Goal: Task Accomplishment & Management: Use online tool/utility

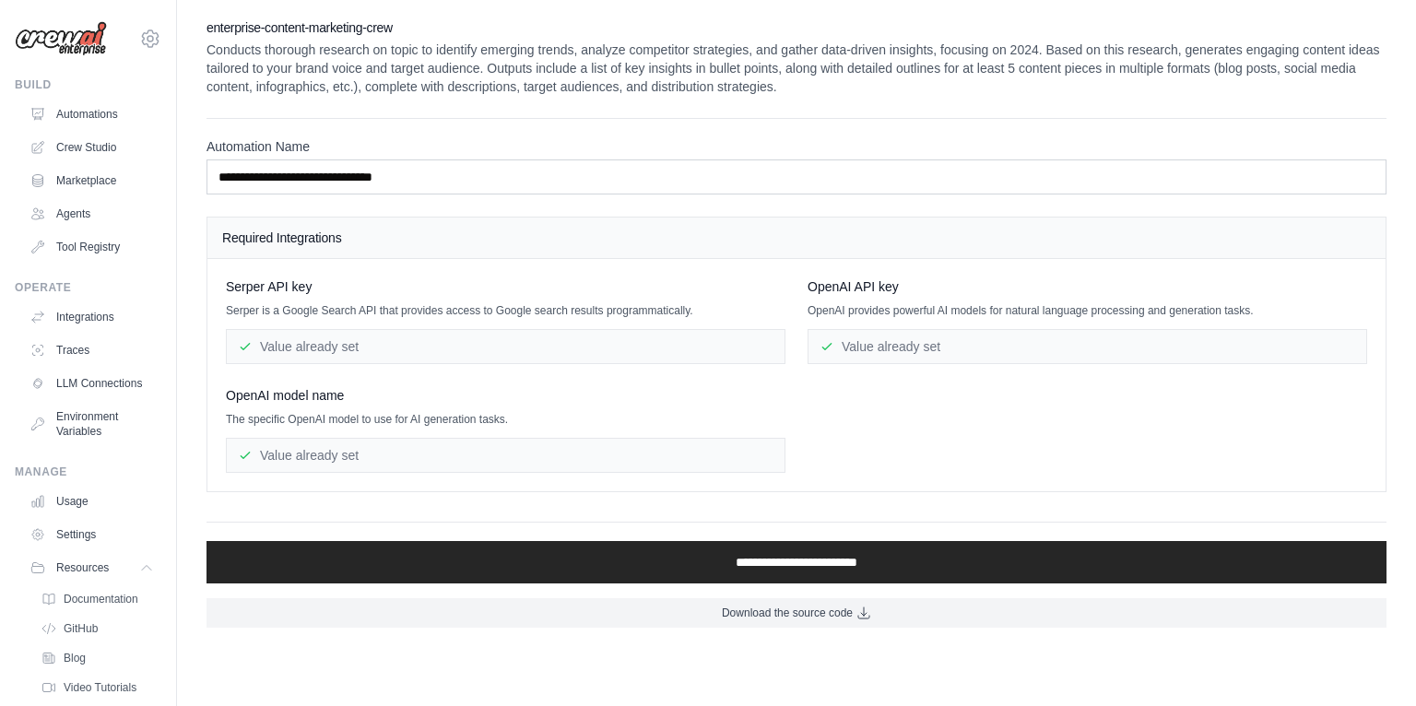
scroll to position [58, 0]
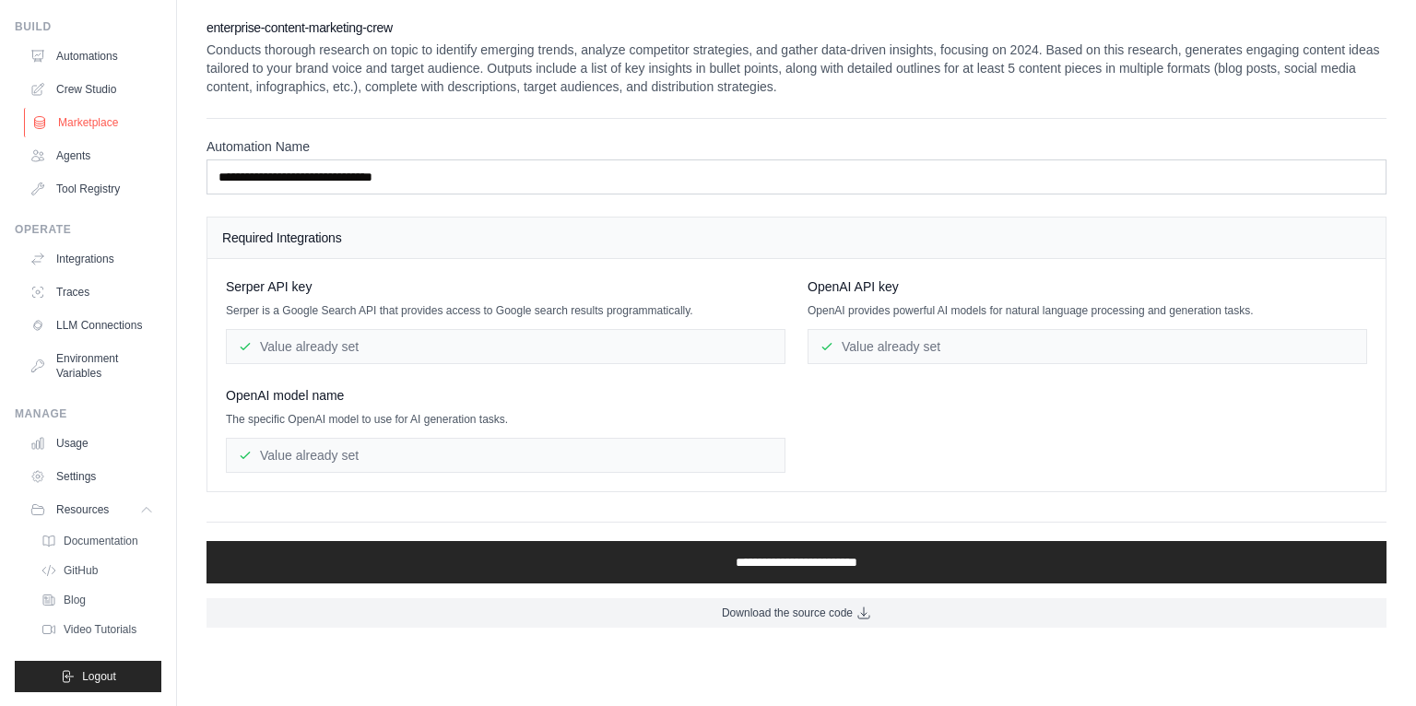
click at [80, 188] on link "Tool Registry" at bounding box center [91, 189] width 139 height 30
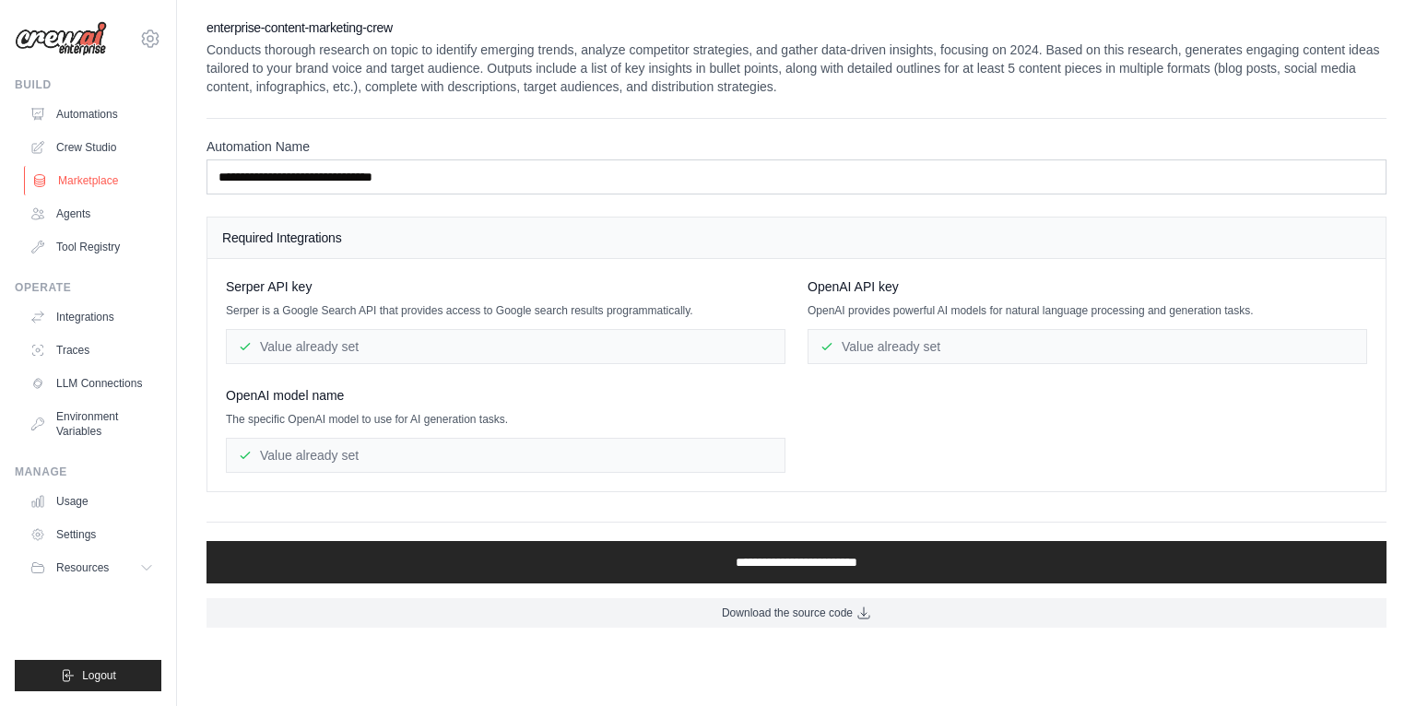
scroll to position [0, 0]
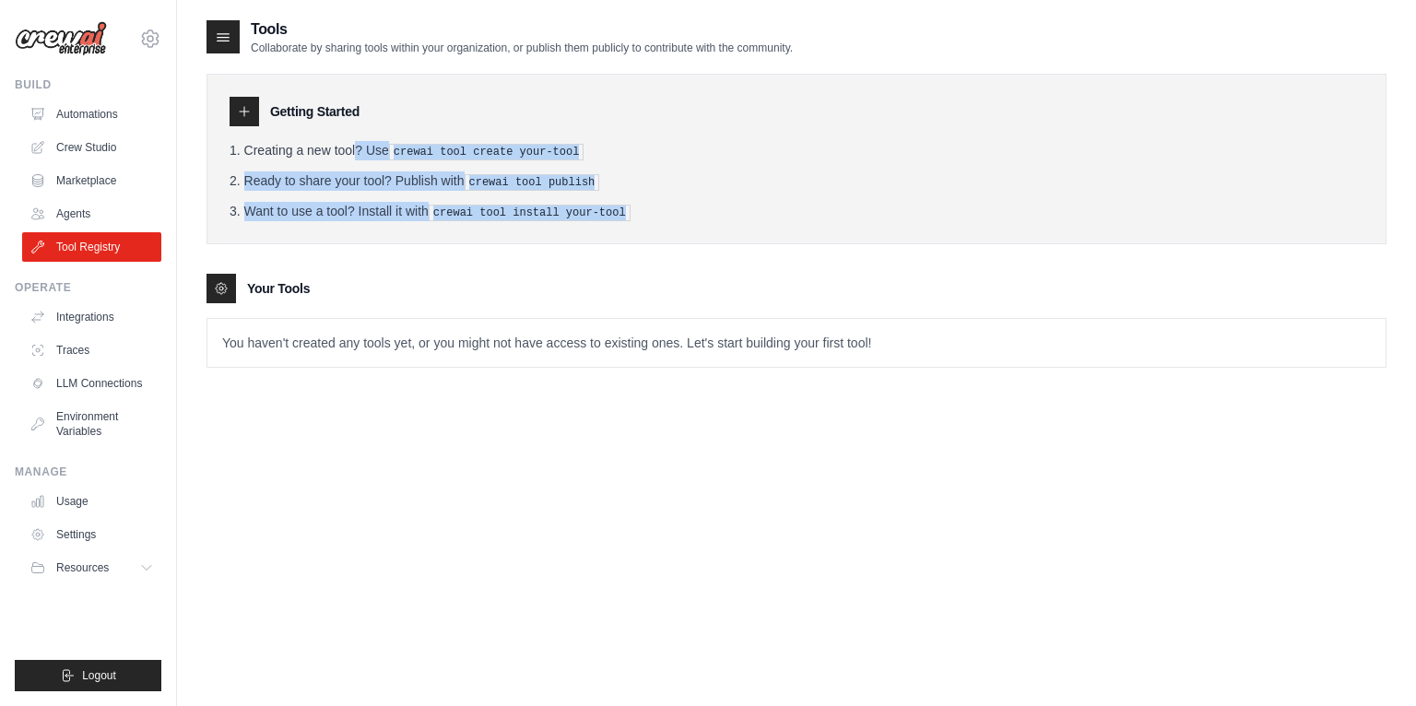
drag, startPoint x: 303, startPoint y: 150, endPoint x: 773, endPoint y: 224, distance: 475.1
click at [773, 224] on div "Getting Started Creating a new tool? Use crewai tool create your-tool Ready to …" at bounding box center [797, 159] width 1180 height 171
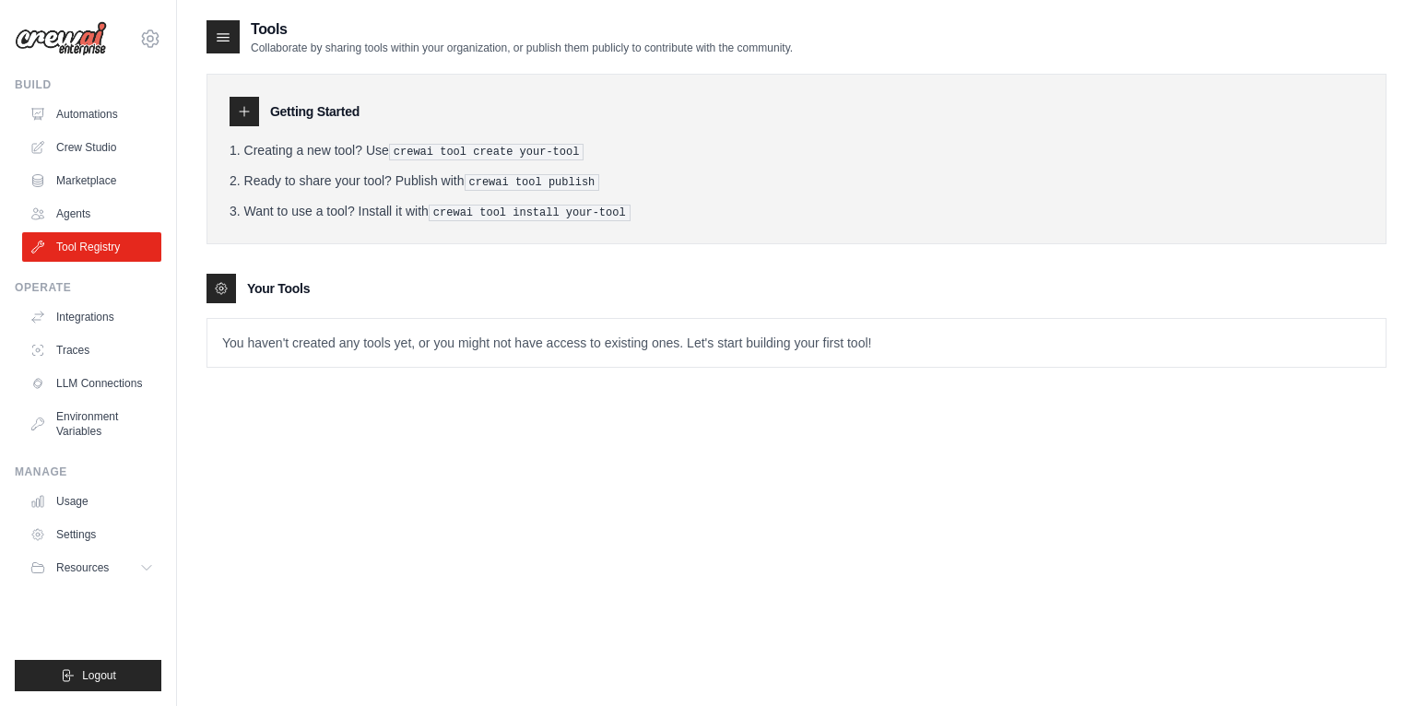
drag, startPoint x: 773, startPoint y: 224, endPoint x: 764, endPoint y: 223, distance: 9.3
click at [773, 225] on div "Getting Started Creating a new tool? Use crewai tool create your-tool Ready to …" at bounding box center [797, 159] width 1180 height 171
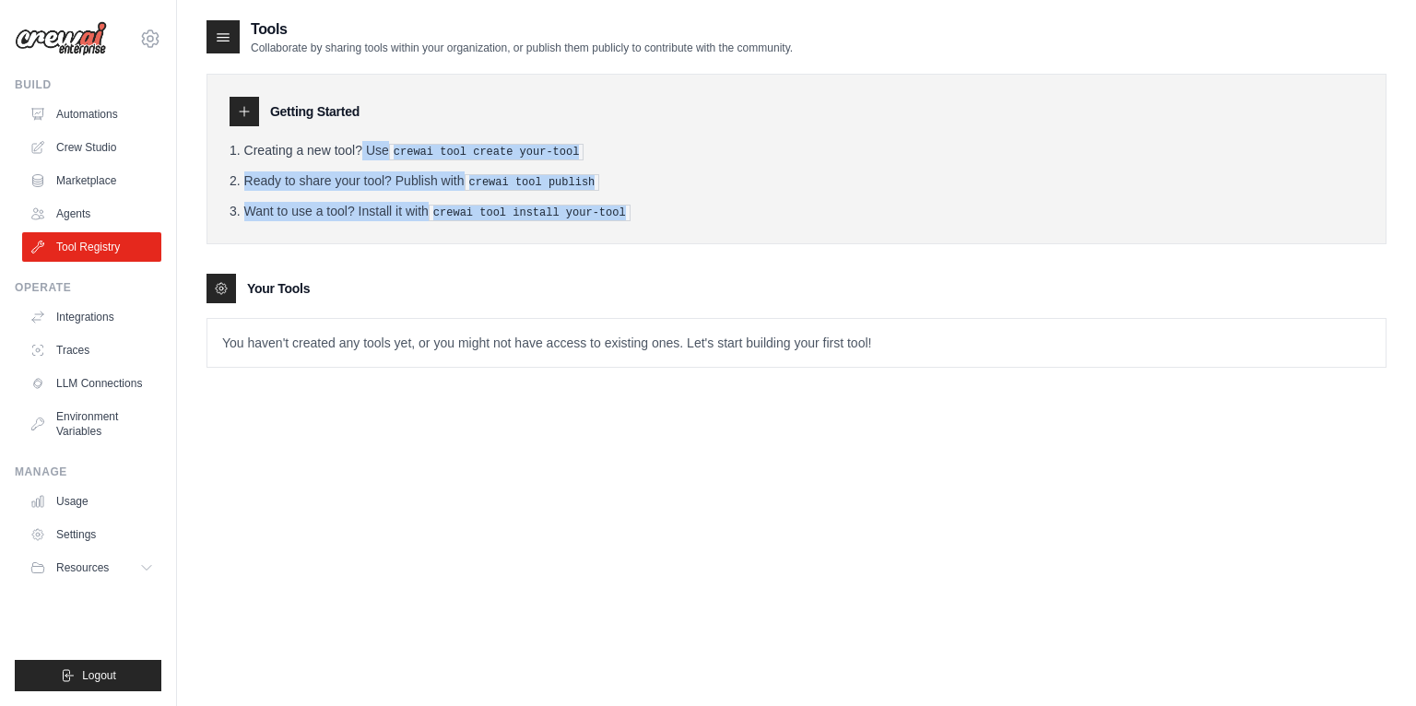
drag, startPoint x: 308, startPoint y: 146, endPoint x: 725, endPoint y: 201, distance: 420.5
click at [725, 201] on ol "Creating a new tool? Use crewai tool create your-tool Ready to share your tool?…" at bounding box center [797, 181] width 1134 height 80
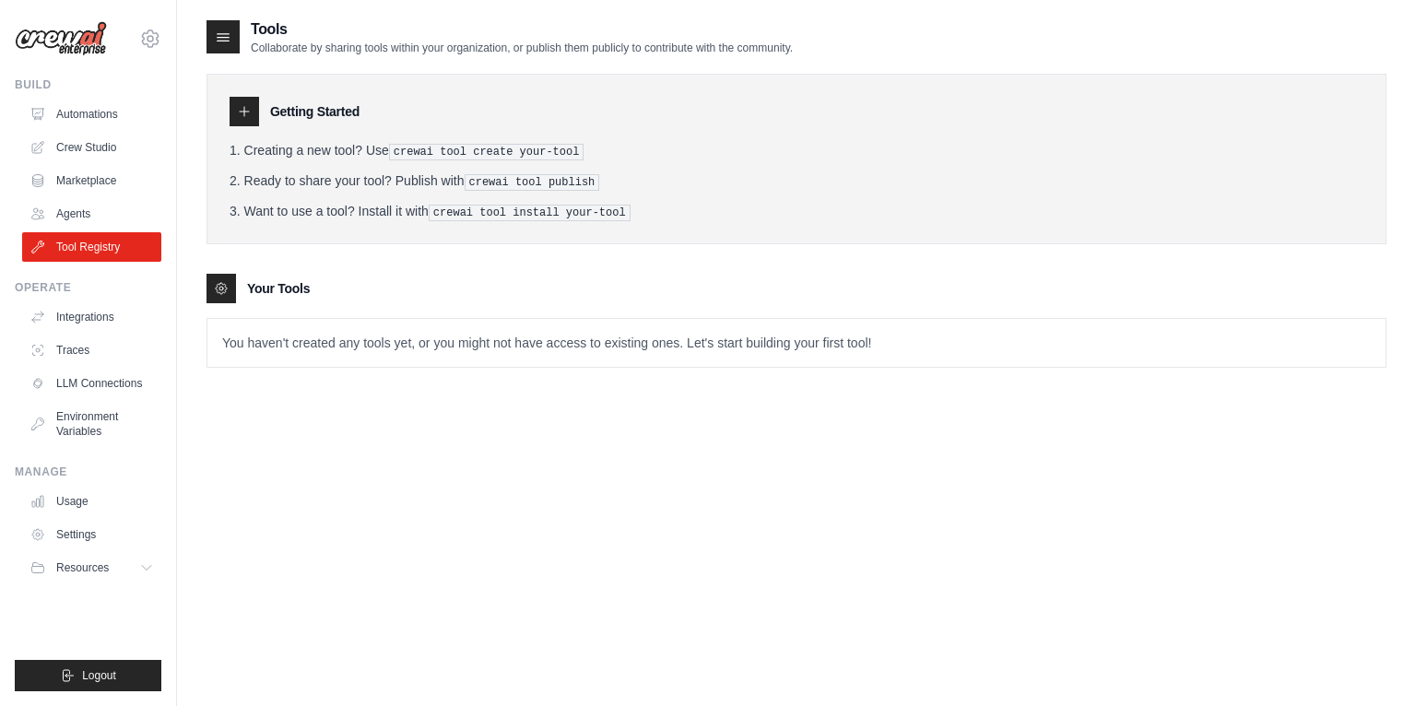
click at [725, 202] on li "Want to use a tool? Install it with crewai tool install your-tool" at bounding box center [797, 211] width 1134 height 19
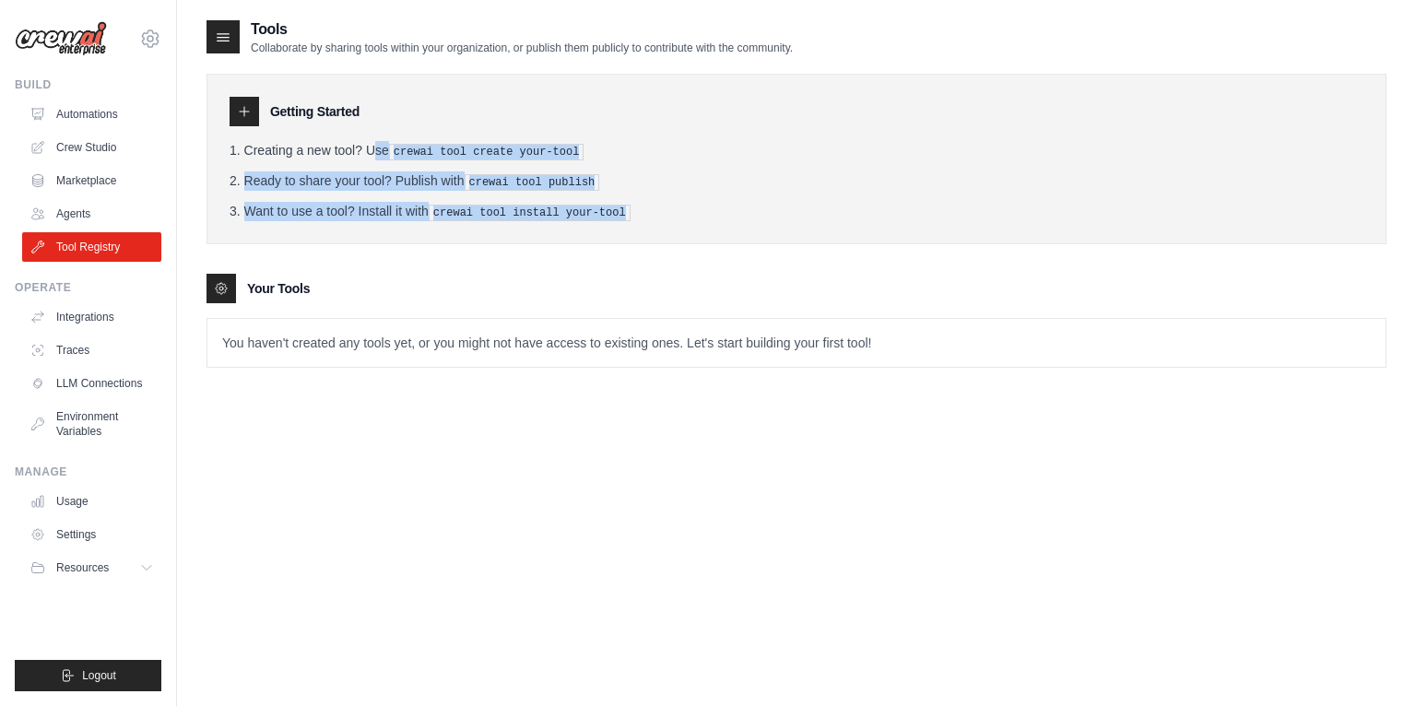
drag, startPoint x: 343, startPoint y: 160, endPoint x: 779, endPoint y: 222, distance: 440.5
click at [779, 222] on div "Getting Started Creating a new tool? Use crewai tool create your-tool Ready to …" at bounding box center [797, 159] width 1180 height 171
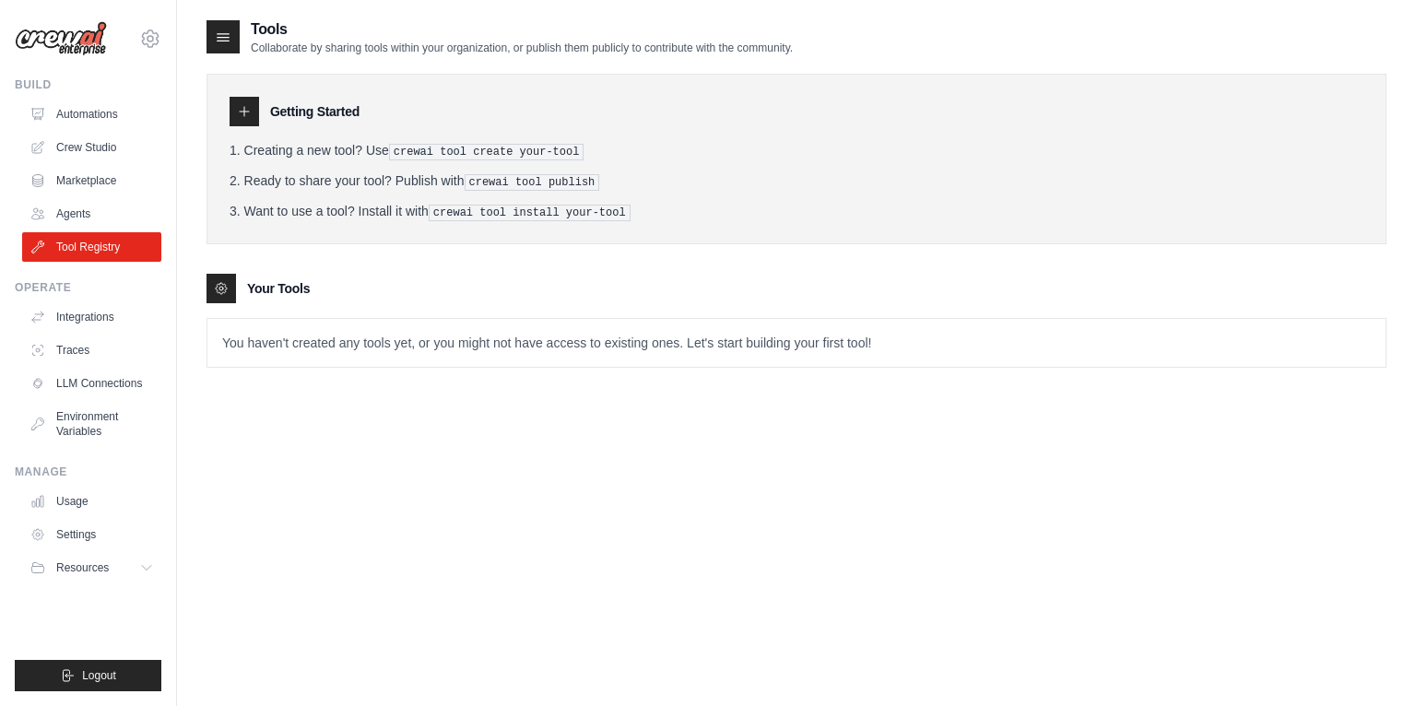
click at [779, 222] on div "Getting Started Creating a new tool? Use crewai tool create your-tool Ready to …" at bounding box center [797, 159] width 1180 height 171
click at [73, 211] on link "Agents" at bounding box center [93, 214] width 139 height 30
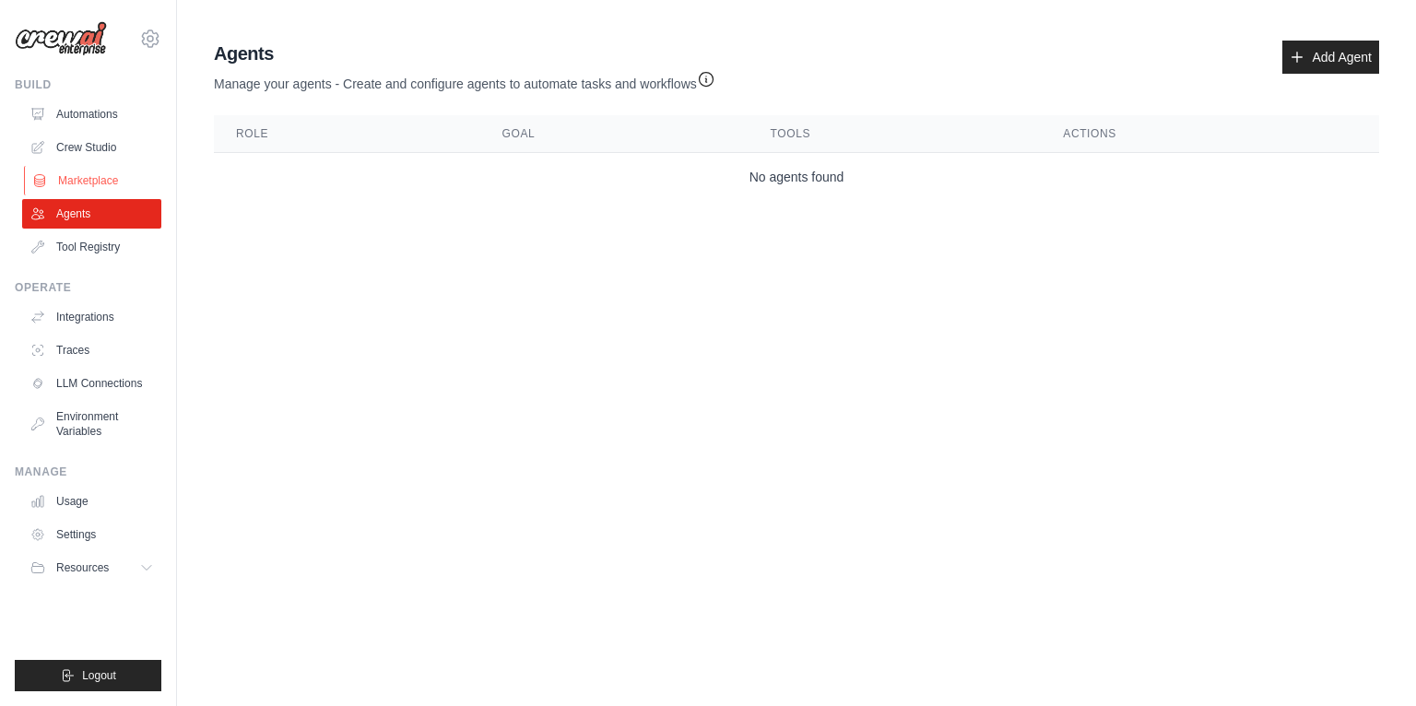
click at [91, 179] on link "Marketplace" at bounding box center [93, 181] width 139 height 30
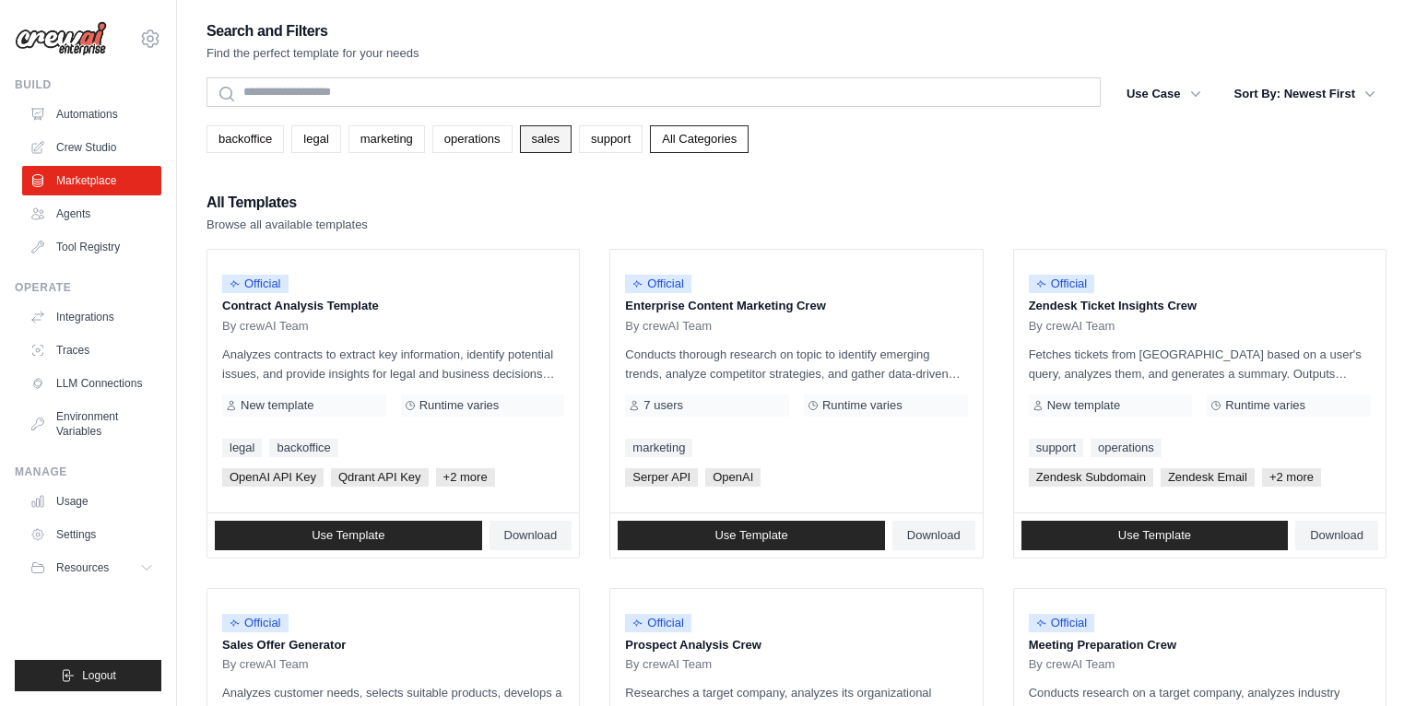
click at [551, 140] on link "sales" at bounding box center [546, 139] width 52 height 28
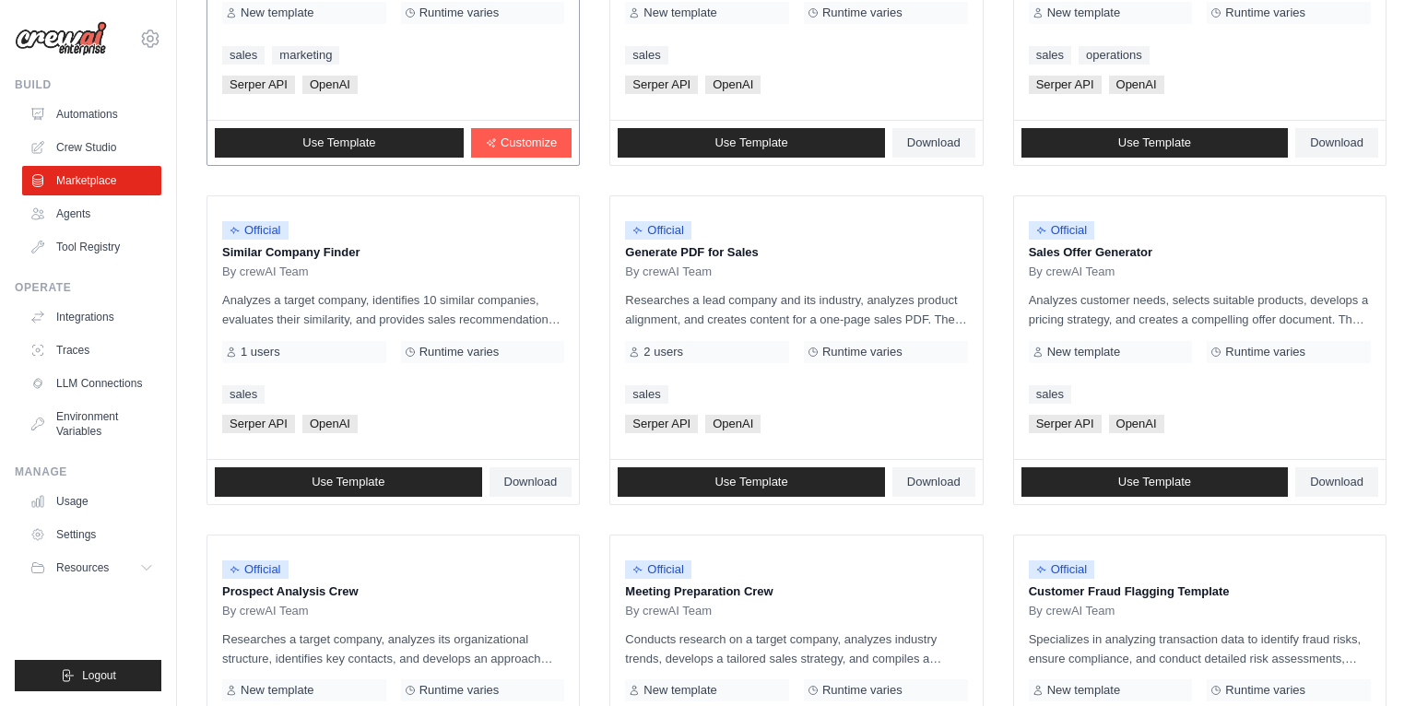
scroll to position [387, 0]
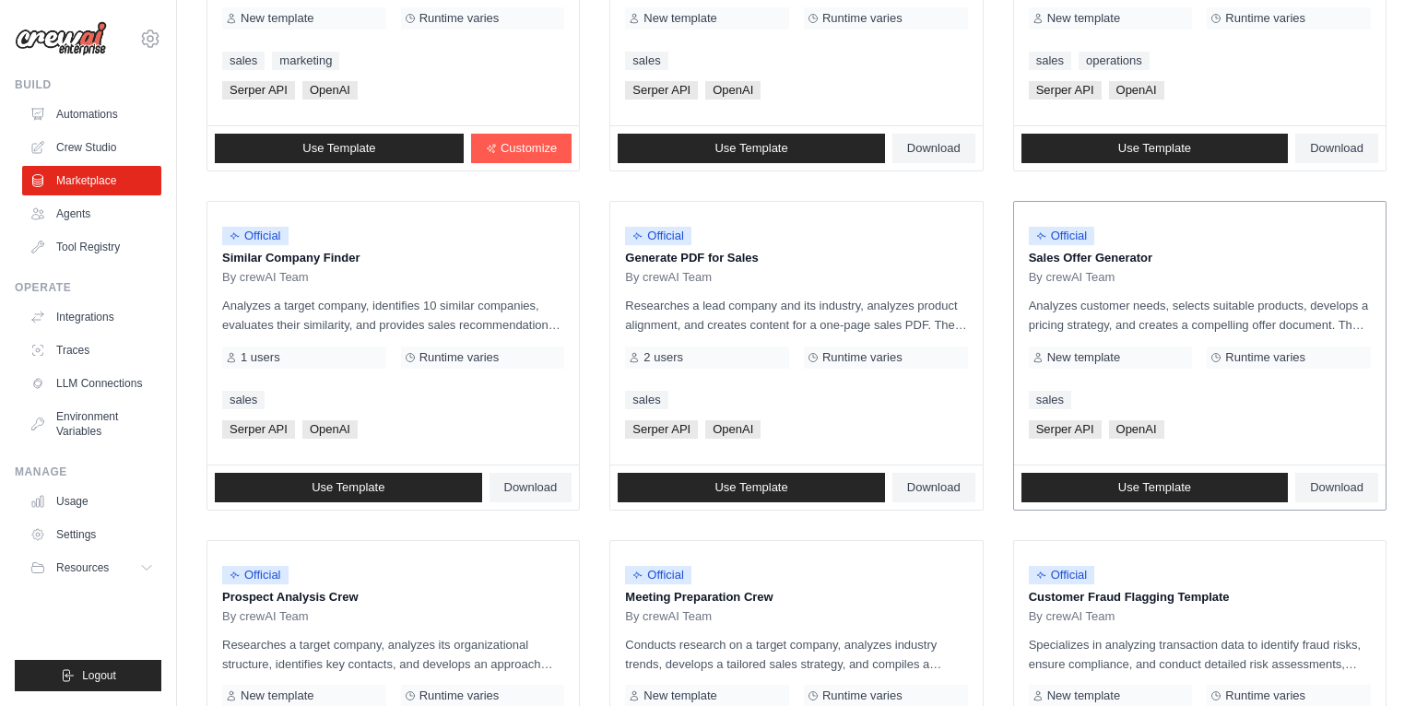
drag, startPoint x: 1266, startPoint y: 359, endPoint x: 1323, endPoint y: 361, distance: 57.2
click at [1323, 361] on div "Runtime varies" at bounding box center [1289, 358] width 164 height 22
click at [1204, 488] on link "Use Template" at bounding box center [1155, 488] width 267 height 30
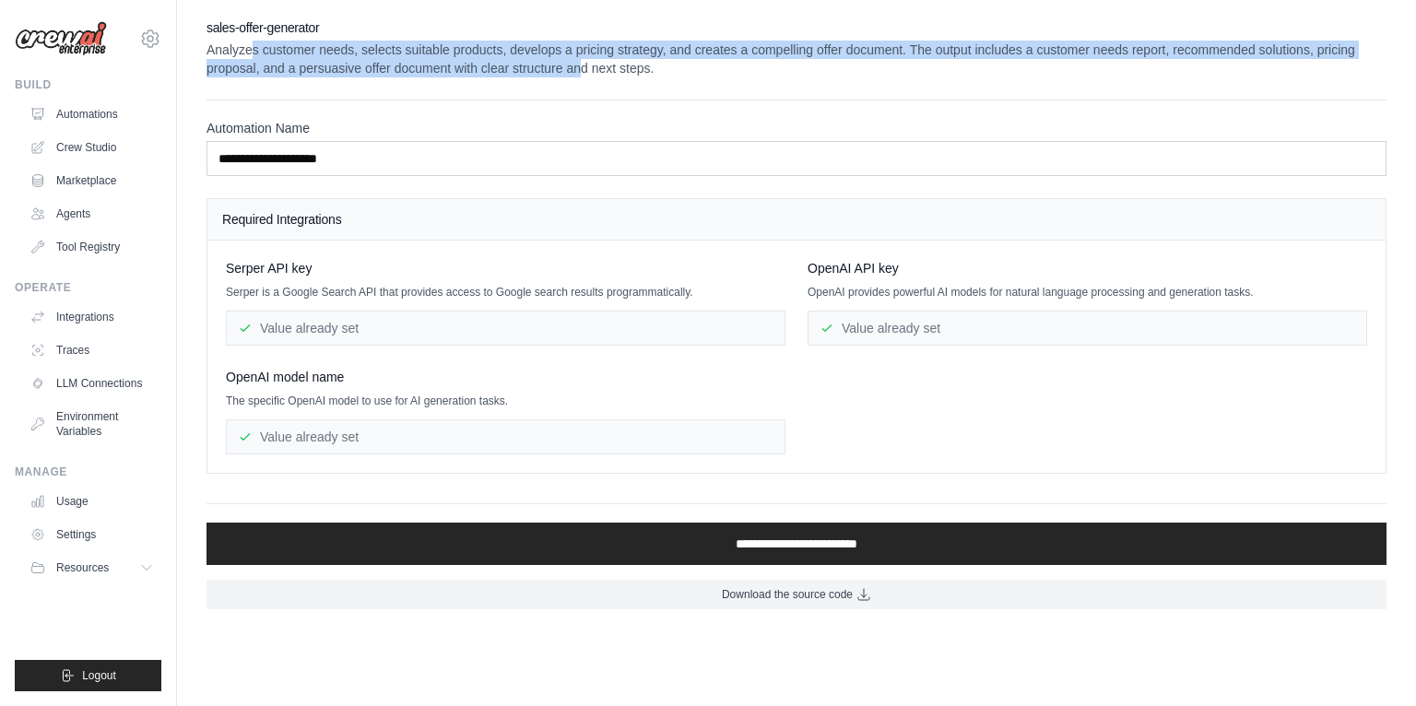
drag, startPoint x: 250, startPoint y: 56, endPoint x: 581, endPoint y: 69, distance: 331.3
click at [581, 69] on p "Analyzes customer needs, selects suitable products, develops a pricing strategy…" at bounding box center [797, 59] width 1180 height 37
click at [582, 70] on p "Analyzes customer needs, selects suitable products, develops a pricing strategy…" at bounding box center [797, 59] width 1180 height 37
drag, startPoint x: 387, startPoint y: 55, endPoint x: 700, endPoint y: 80, distance: 313.6
click at [699, 80] on div "**********" at bounding box center [797, 313] width 1180 height 591
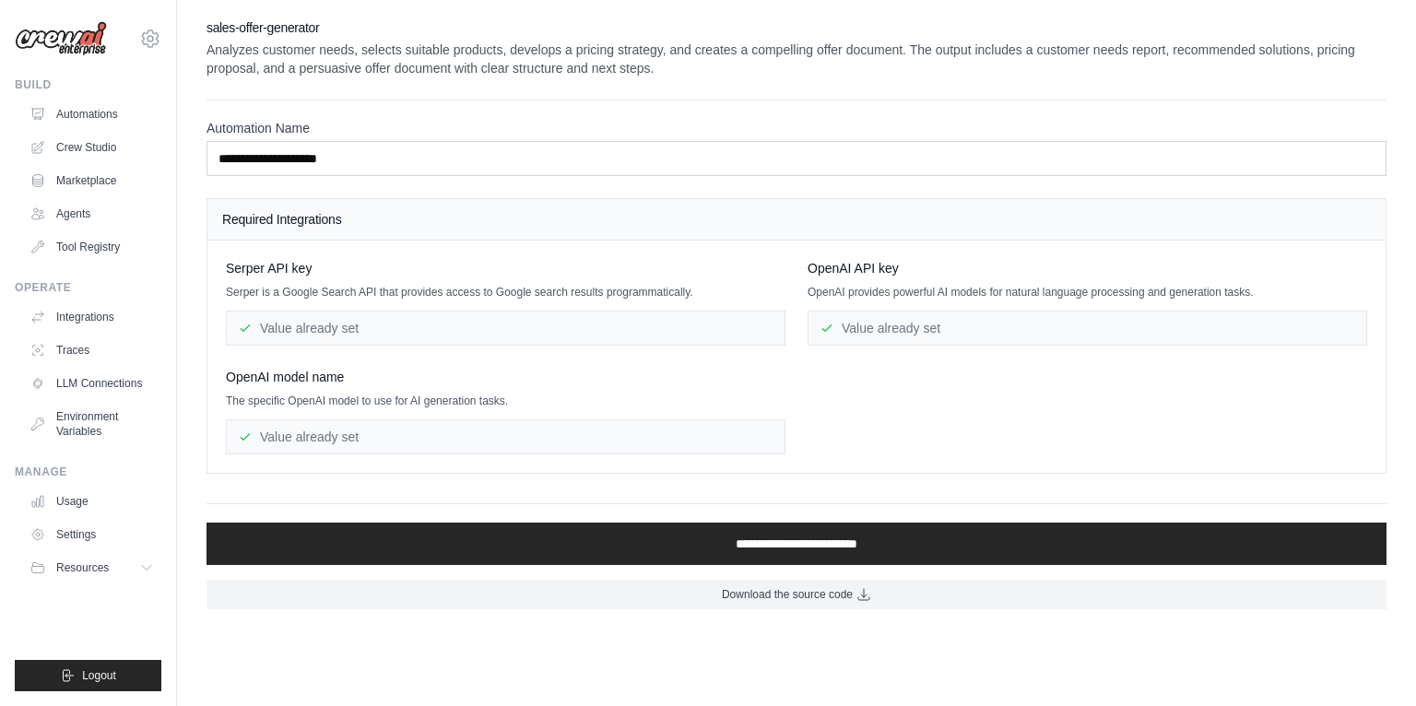
click at [699, 80] on div "**********" at bounding box center [797, 313] width 1180 height 591
drag, startPoint x: 632, startPoint y: 64, endPoint x: 790, endPoint y: 80, distance: 159.5
click at [788, 80] on div "**********" at bounding box center [797, 313] width 1180 height 591
click at [790, 80] on div "**********" at bounding box center [797, 313] width 1180 height 591
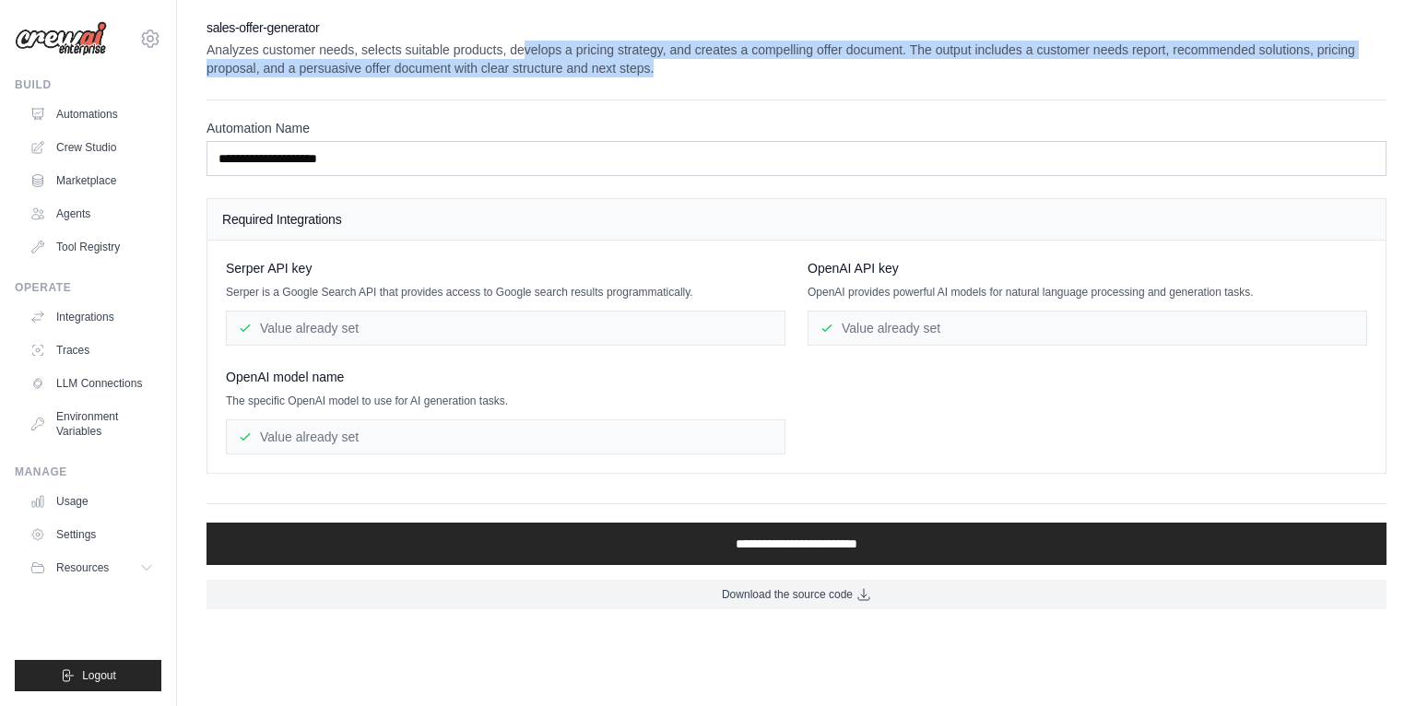
drag, startPoint x: 646, startPoint y: 62, endPoint x: 848, endPoint y: 75, distance: 202.4
click at [847, 75] on p "Analyzes customer needs, selects suitable products, develops a pricing strategy…" at bounding box center [797, 59] width 1180 height 37
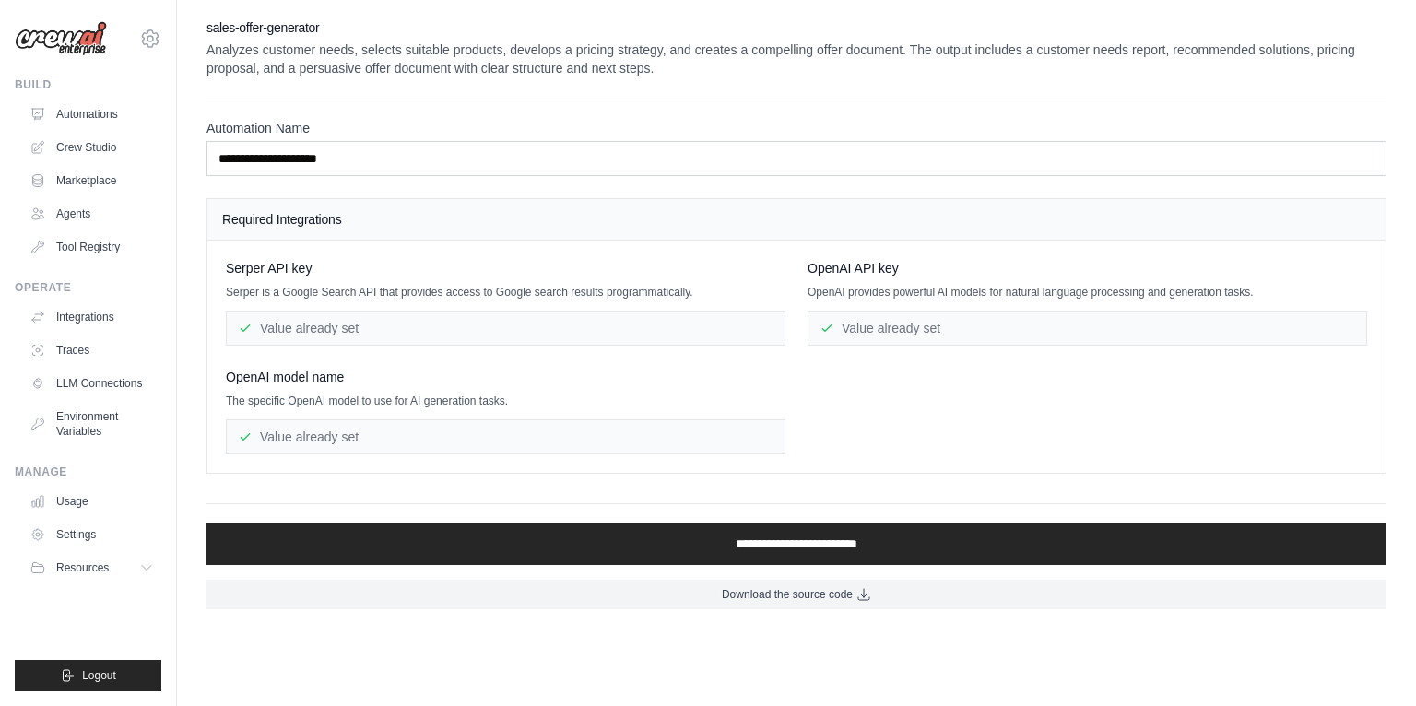
drag, startPoint x: 848, startPoint y: 75, endPoint x: 820, endPoint y: 72, distance: 28.7
click at [847, 75] on p "Analyzes customer needs, selects suitable products, develops a pricing strategy…" at bounding box center [797, 59] width 1180 height 37
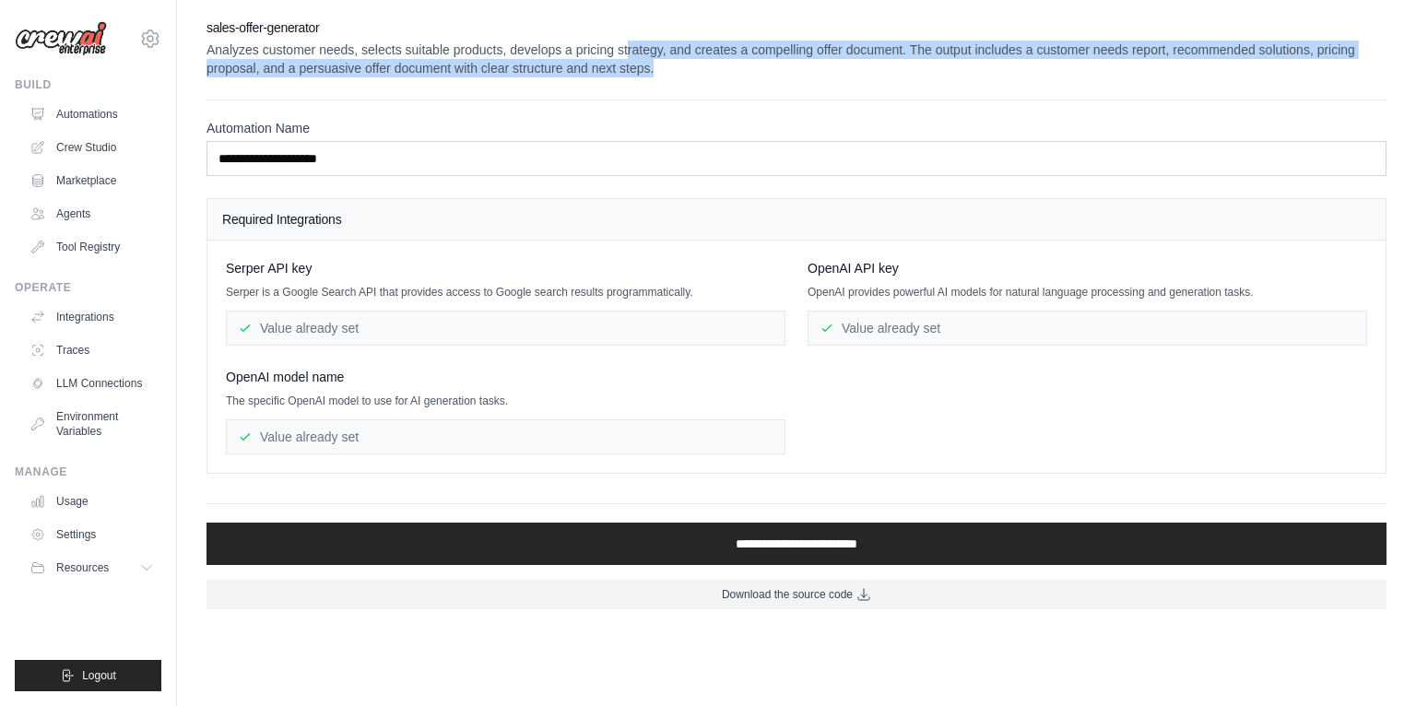
drag, startPoint x: 632, startPoint y: 49, endPoint x: 949, endPoint y: 68, distance: 317.8
click at [949, 67] on p "Analyzes customer needs, selects suitable products, develops a pricing strategy…" at bounding box center [797, 59] width 1180 height 37
click at [949, 68] on p "Analyzes customer needs, selects suitable products, develops a pricing strategy…" at bounding box center [797, 59] width 1180 height 37
drag, startPoint x: 919, startPoint y: 48, endPoint x: 900, endPoint y: 80, distance: 37.6
click at [900, 80] on div "**********" at bounding box center [797, 313] width 1180 height 591
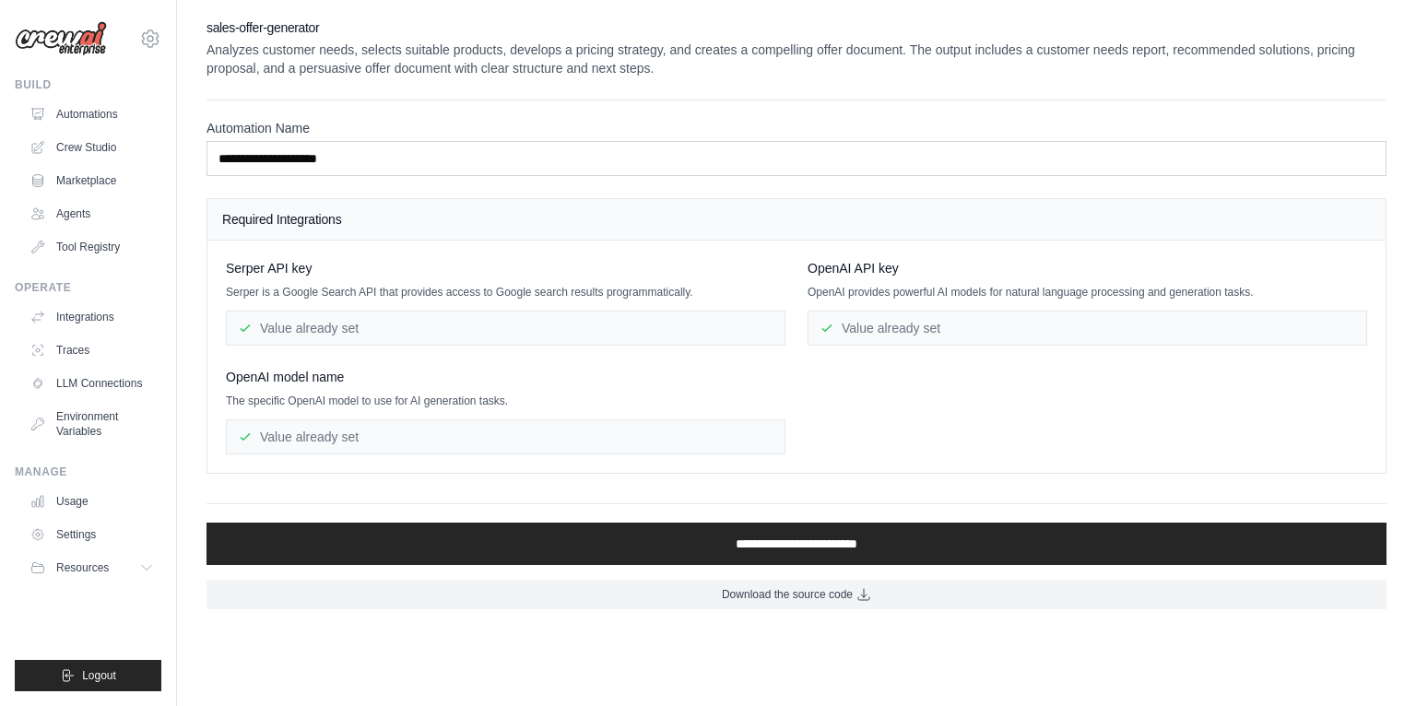
click at [887, 79] on div "**********" at bounding box center [797, 313] width 1180 height 591
drag, startPoint x: 407, startPoint y: 69, endPoint x: 752, endPoint y: 89, distance: 345.4
click at [752, 88] on div "**********" at bounding box center [797, 313] width 1180 height 591
click at [752, 89] on div "**********" at bounding box center [797, 313] width 1180 height 591
drag, startPoint x: 673, startPoint y: 77, endPoint x: 738, endPoint y: 81, distance: 64.7
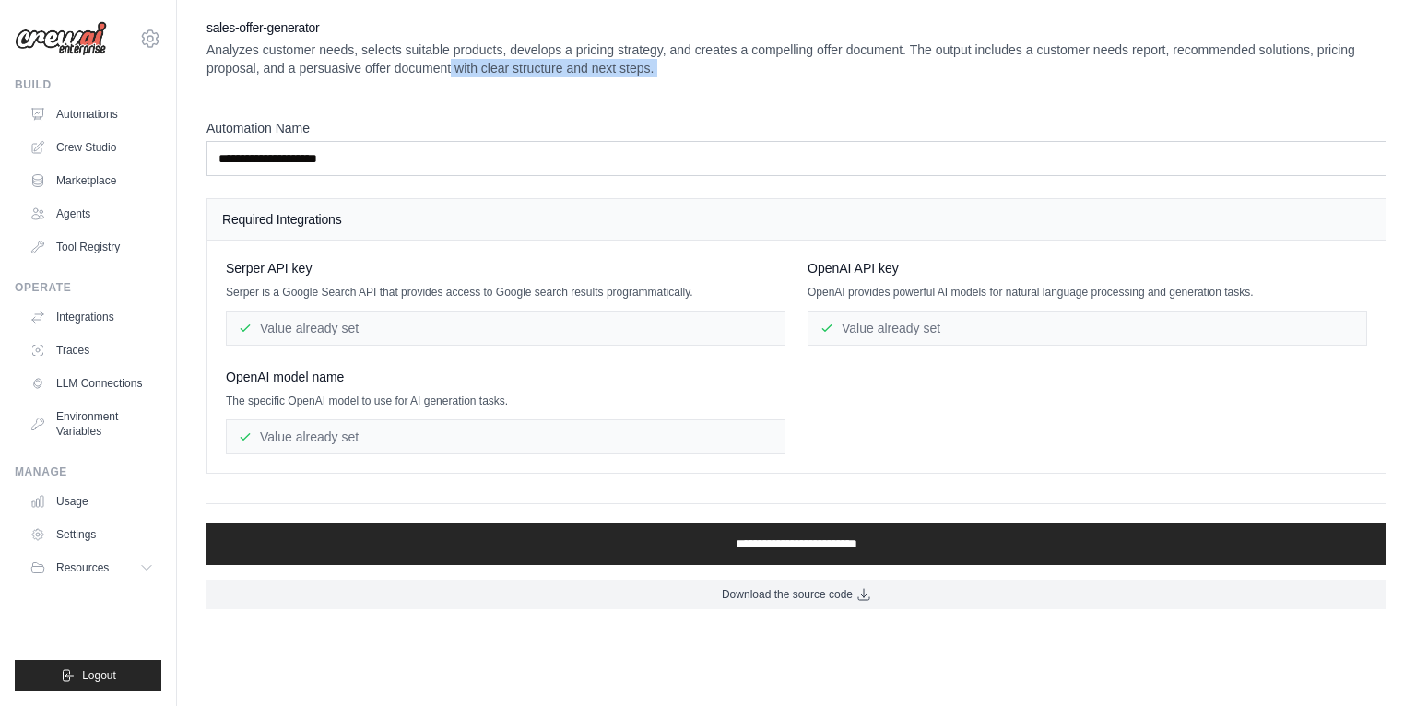
click at [738, 81] on div "**********" at bounding box center [797, 313] width 1180 height 591
click at [327, 226] on h4 "Required Integrations" at bounding box center [796, 219] width 1149 height 18
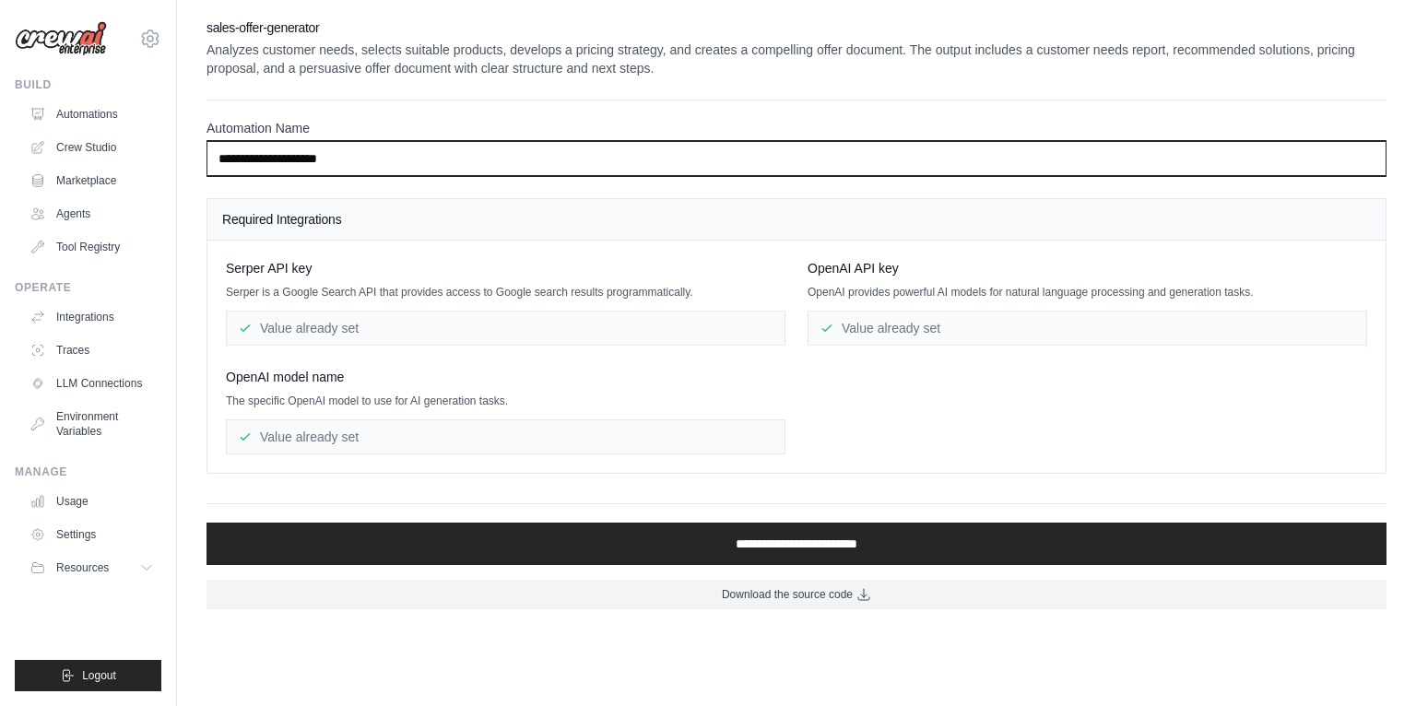
click at [247, 161] on input "**********" at bounding box center [797, 158] width 1180 height 35
click at [247, 162] on input "**********" at bounding box center [797, 158] width 1180 height 35
drag, startPoint x: 247, startPoint y: 162, endPoint x: 279, endPoint y: 183, distance: 38.1
click at [247, 162] on input "**********" at bounding box center [797, 158] width 1180 height 35
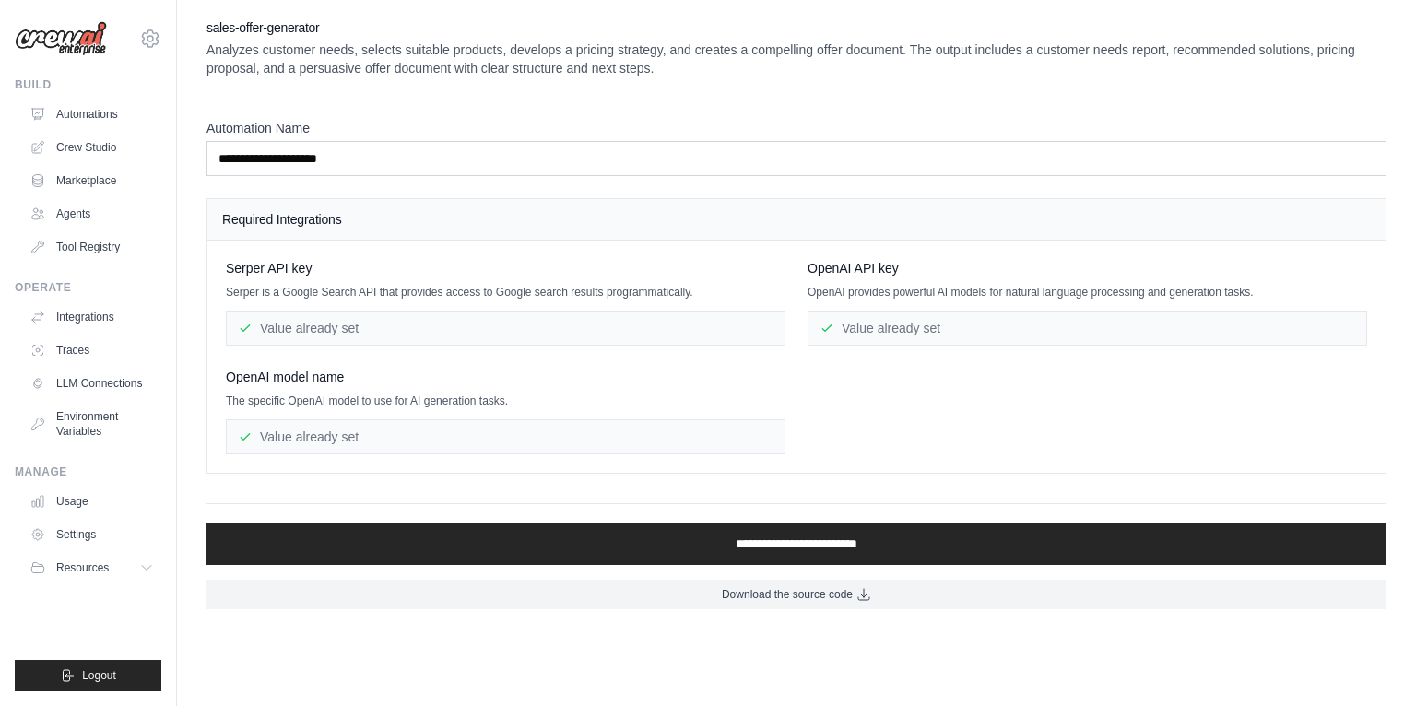
click at [764, 119] on label "Automation Name" at bounding box center [797, 128] width 1180 height 18
click at [764, 141] on input "**********" at bounding box center [797, 158] width 1180 height 35
click at [610, 199] on div "Required Integrations" at bounding box center [796, 219] width 1179 height 41
drag, startPoint x: 327, startPoint y: 251, endPoint x: 847, endPoint y: 392, distance: 538.0
click at [847, 392] on div "[PERSON_NAME] API key [PERSON_NAME] is a Google Search API that provides access…" at bounding box center [796, 357] width 1179 height 232
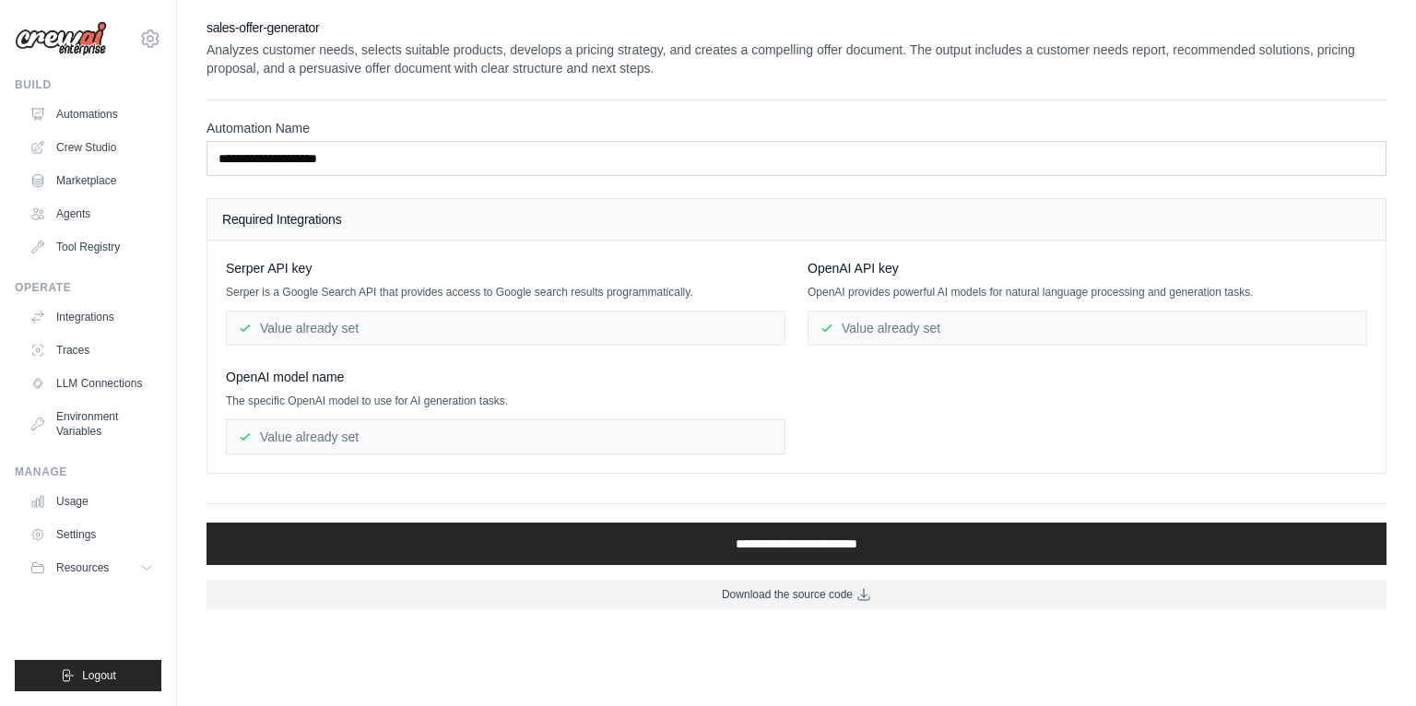
drag, startPoint x: 847, startPoint y: 392, endPoint x: 785, endPoint y: 398, distance: 62.1
click at [847, 392] on div "[PERSON_NAME] API key [PERSON_NAME] is a Google Search API that provides access…" at bounding box center [797, 357] width 1142 height 196
click at [148, 561] on icon at bounding box center [148, 568] width 15 height 15
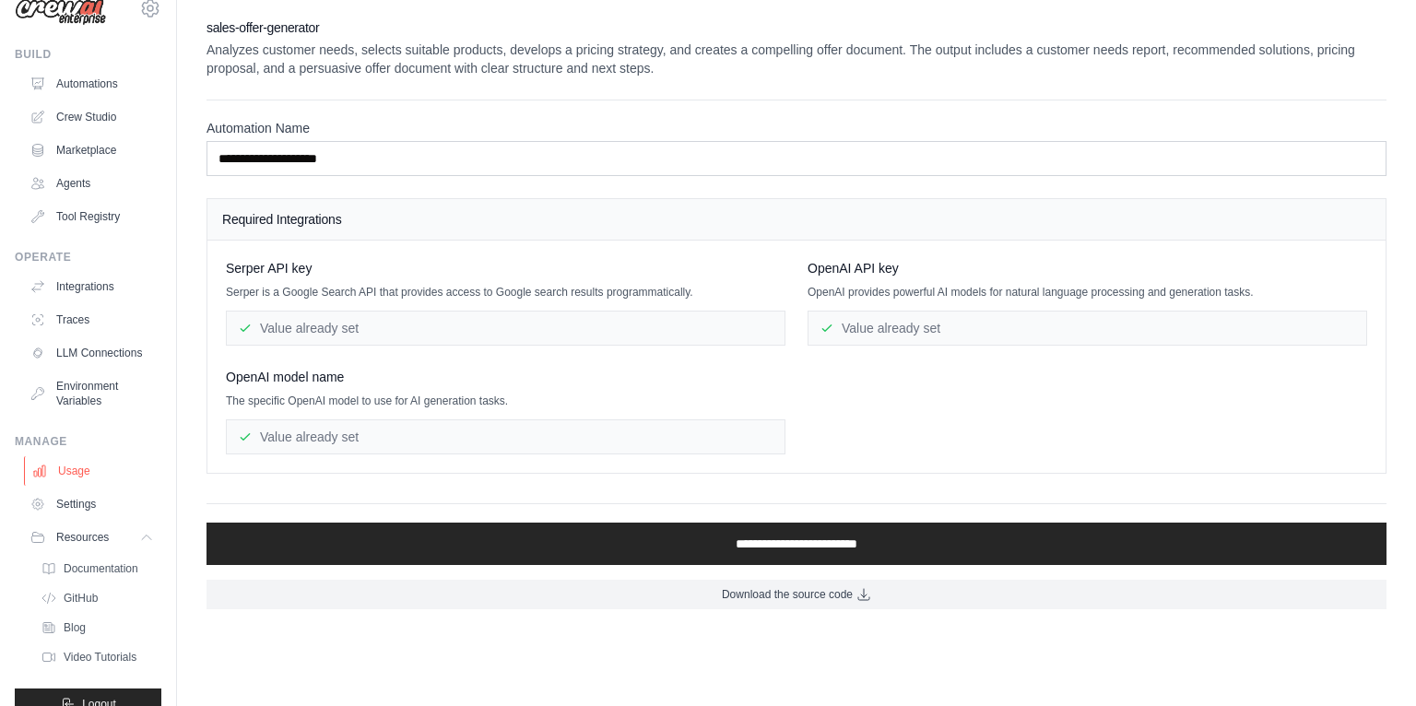
scroll to position [18, 0]
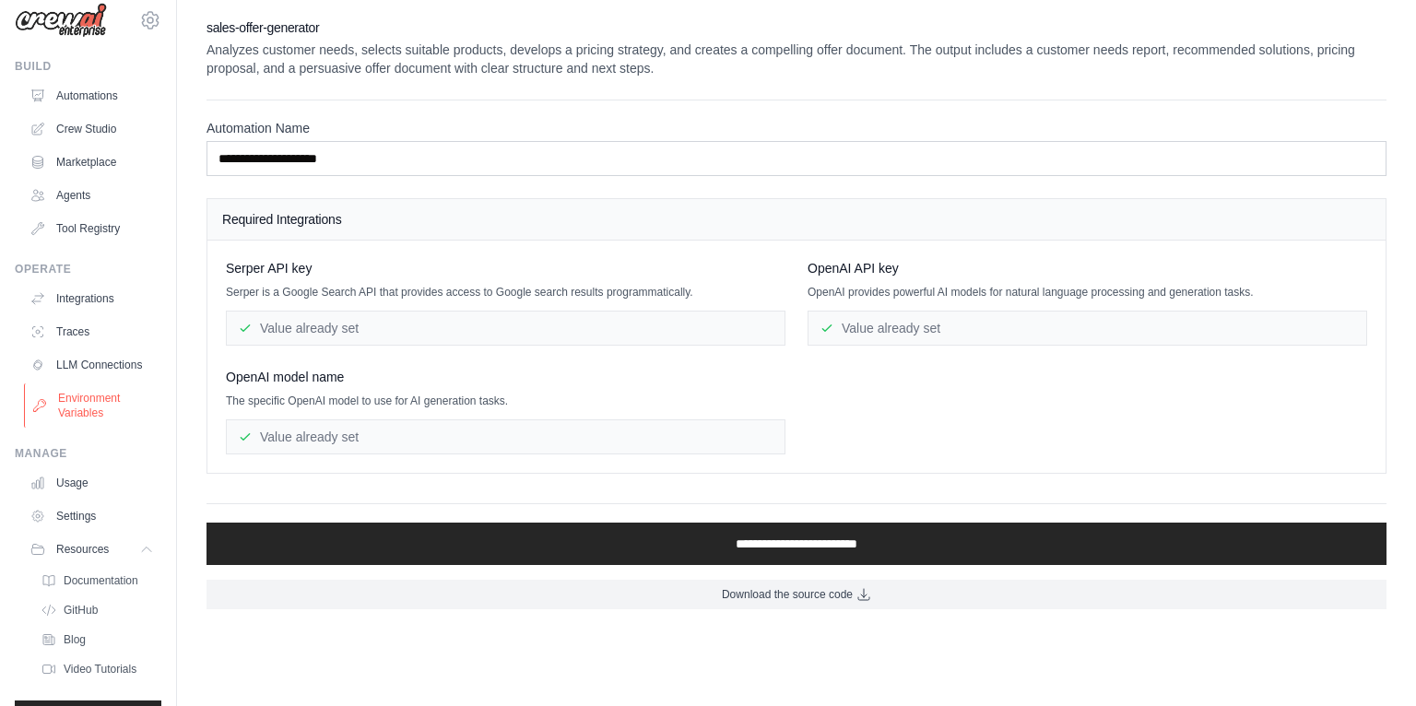
click at [94, 409] on link "Environment Variables" at bounding box center [93, 406] width 139 height 44
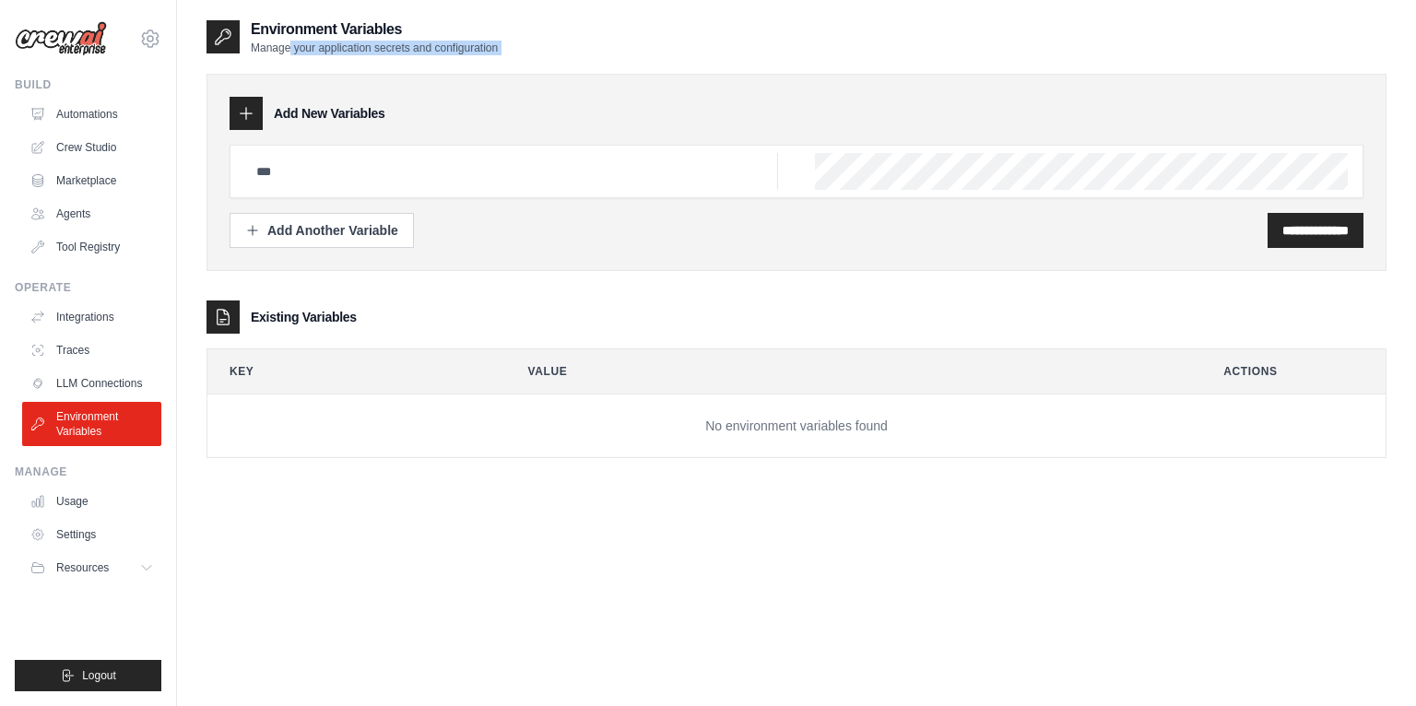
drag, startPoint x: 317, startPoint y: 54, endPoint x: 619, endPoint y: 68, distance: 301.9
click at [620, 68] on div "**********" at bounding box center [797, 252] width 1180 height 469
click at [619, 68] on div "**********" at bounding box center [797, 256] width 1180 height 403
click at [684, 229] on div "**********" at bounding box center [797, 230] width 1134 height 35
click at [466, 177] on input "text" at bounding box center [511, 171] width 533 height 37
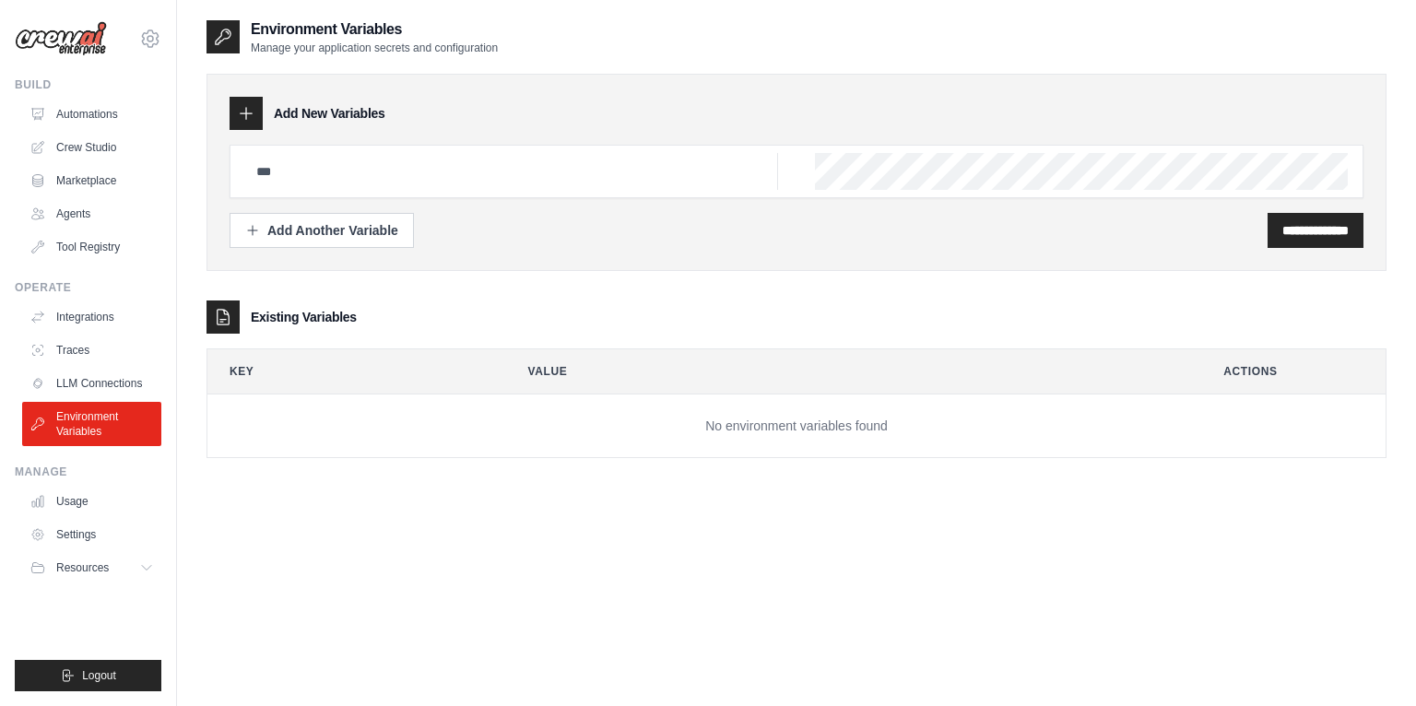
click at [799, 172] on div at bounding box center [797, 171] width 1134 height 53
click at [638, 171] on input "text" at bounding box center [511, 171] width 533 height 37
click at [791, 227] on div "**********" at bounding box center [797, 230] width 1134 height 35
click at [79, 392] on link "LLM Connections" at bounding box center [93, 384] width 139 height 30
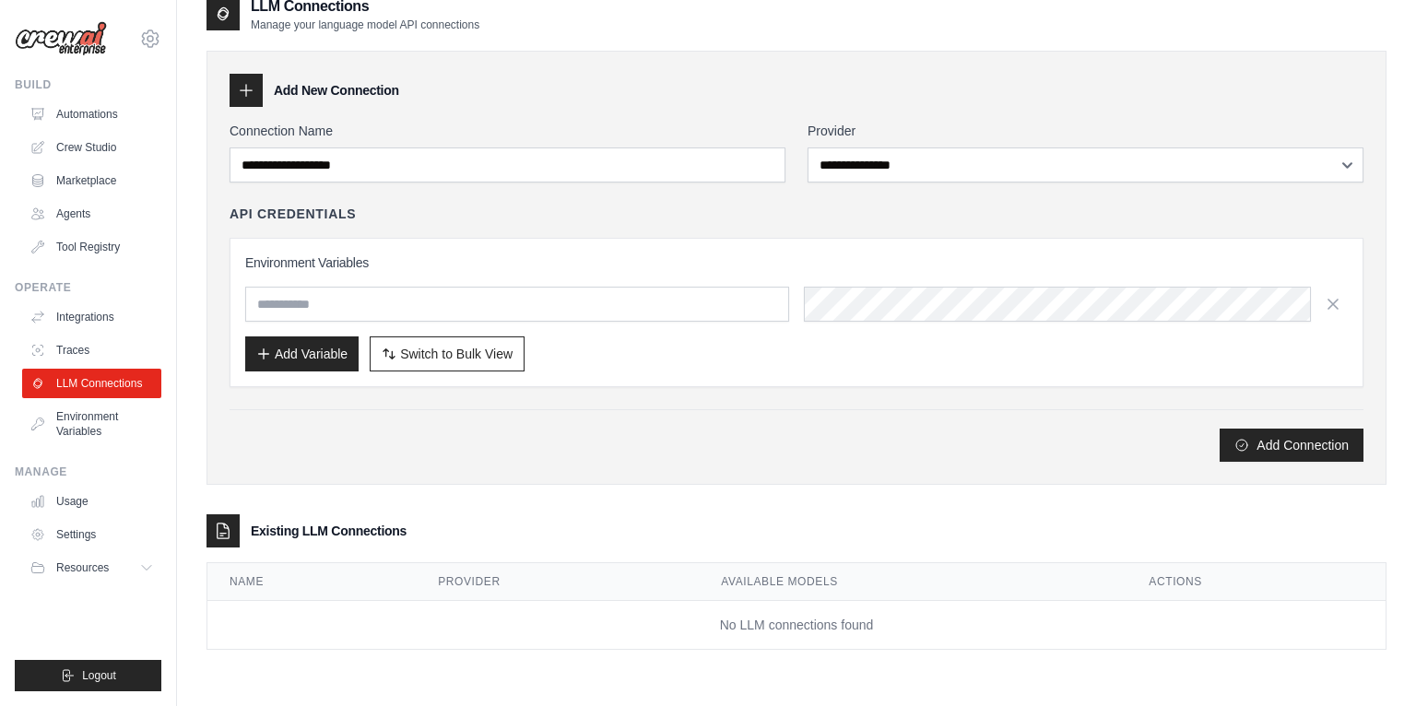
scroll to position [37, 0]
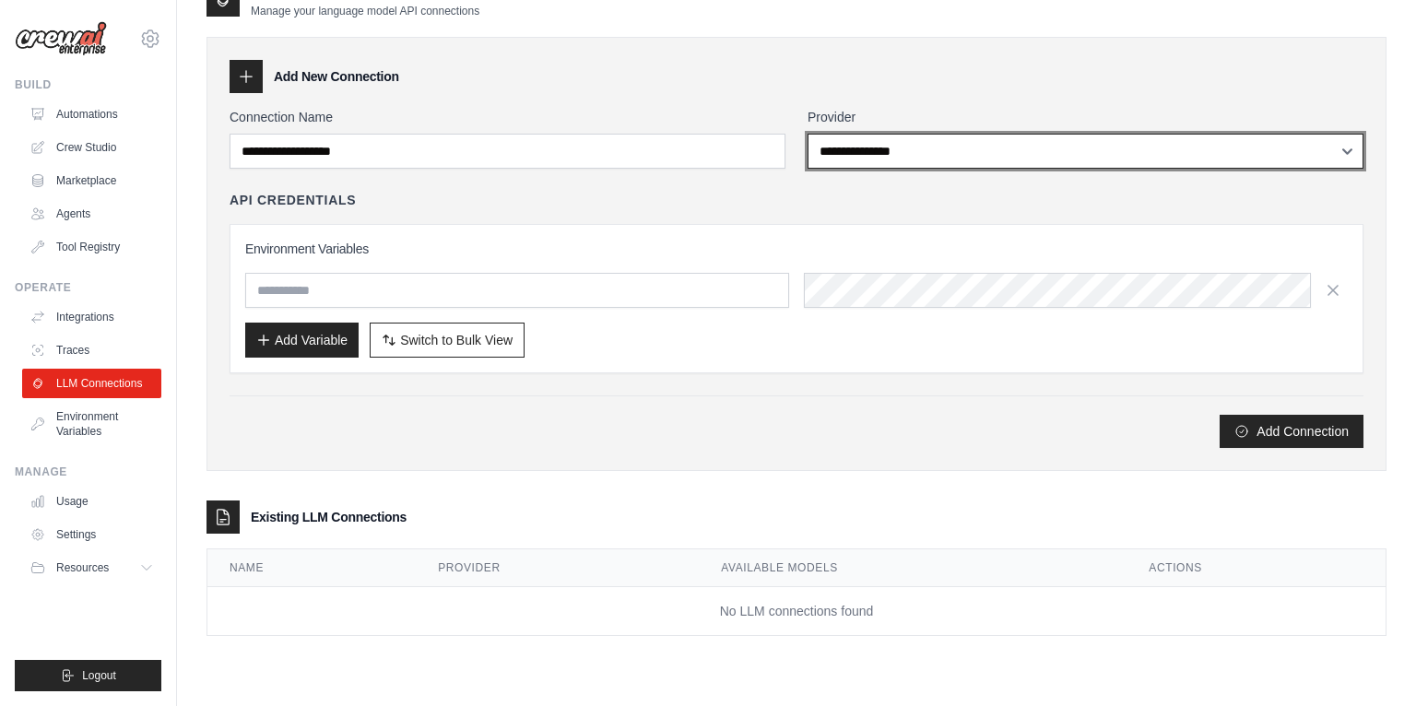
click at [925, 152] on select "**********" at bounding box center [1086, 151] width 556 height 35
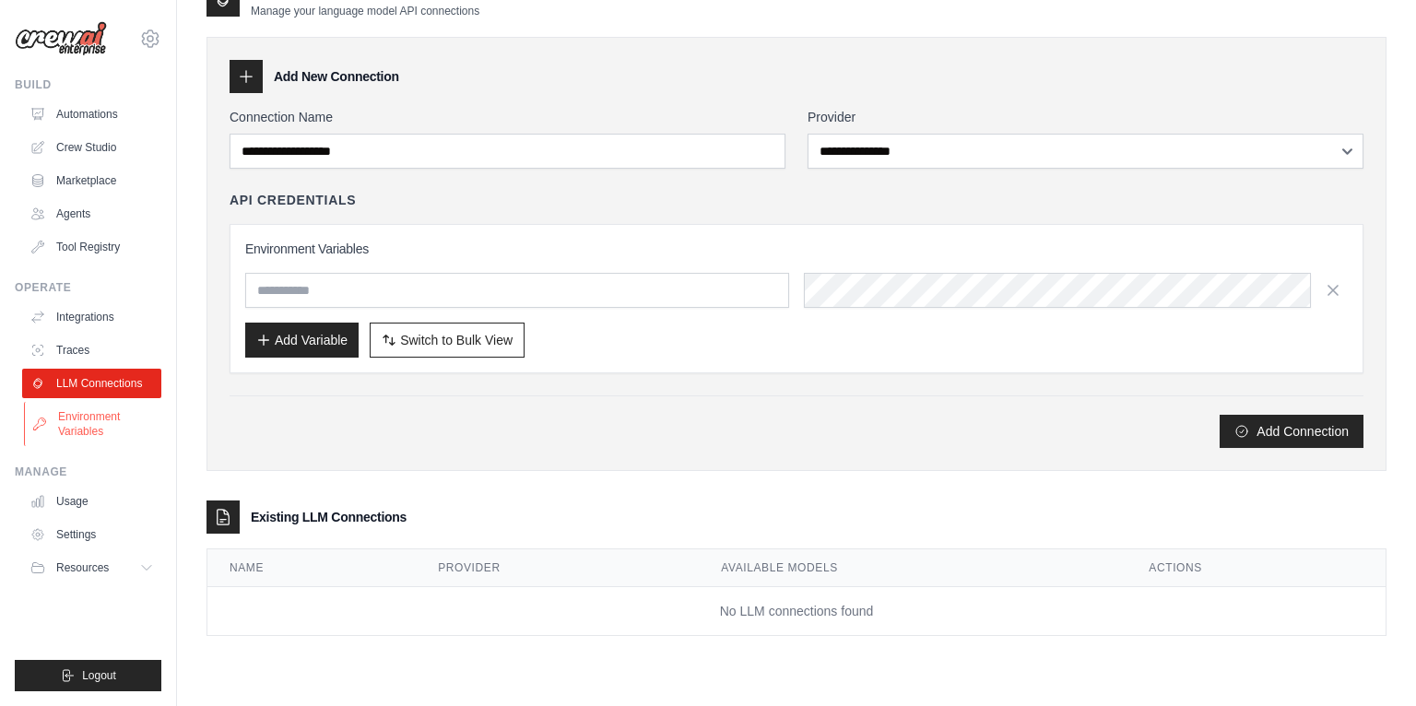
click at [103, 429] on link "Environment Variables" at bounding box center [93, 424] width 139 height 44
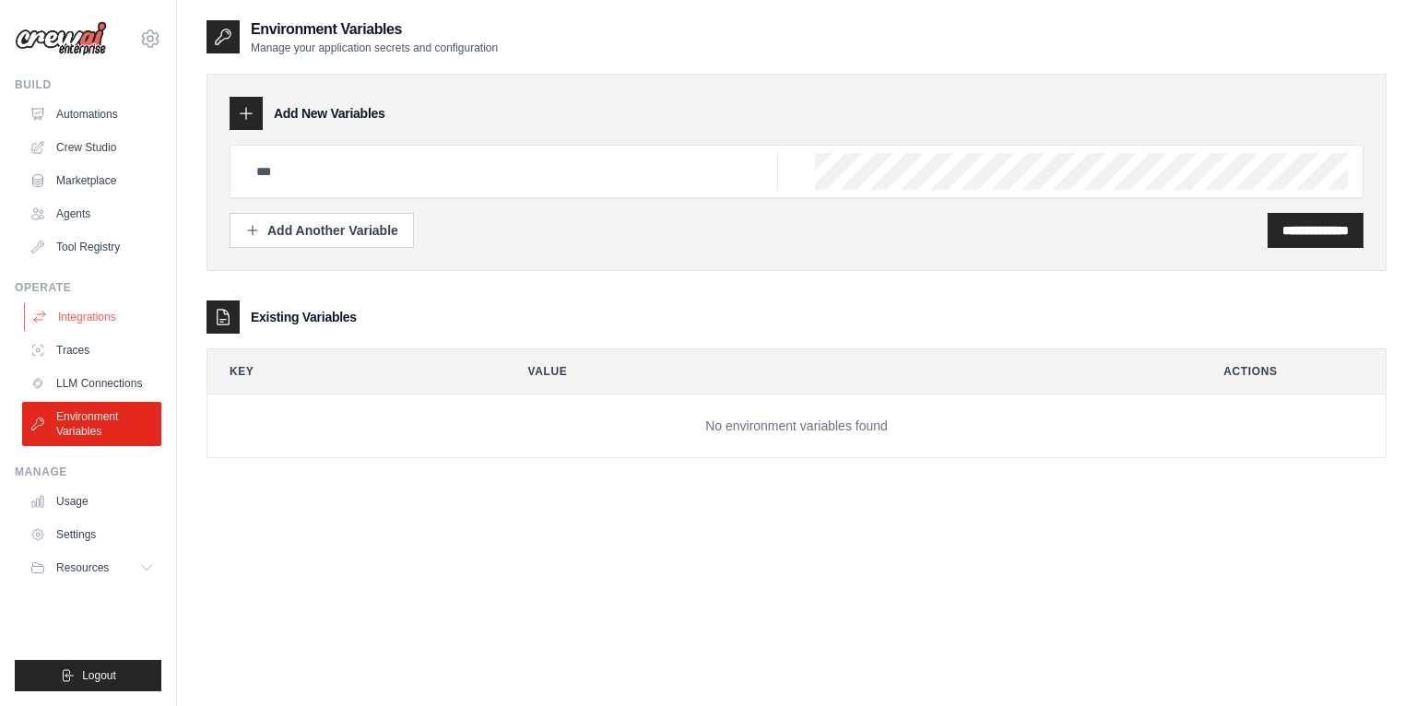
click at [77, 314] on link "Integrations" at bounding box center [93, 317] width 139 height 30
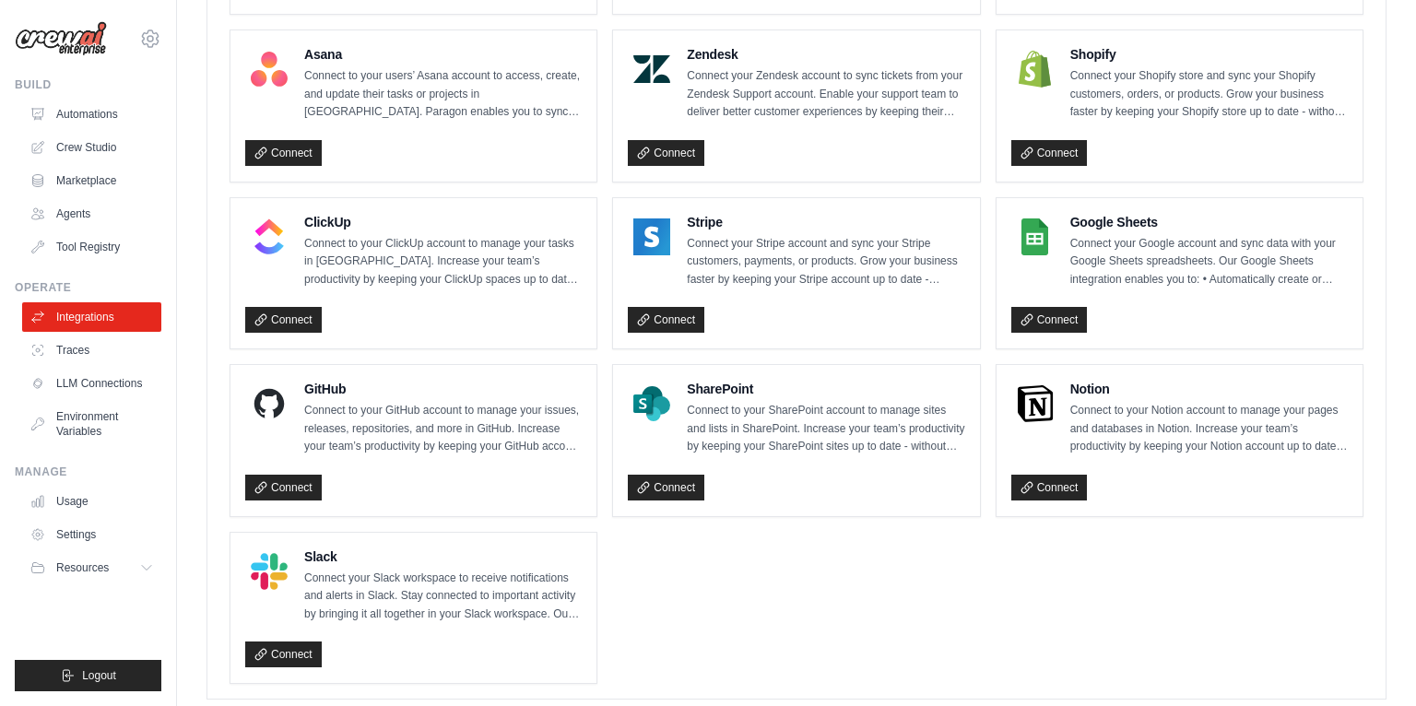
scroll to position [1246, 0]
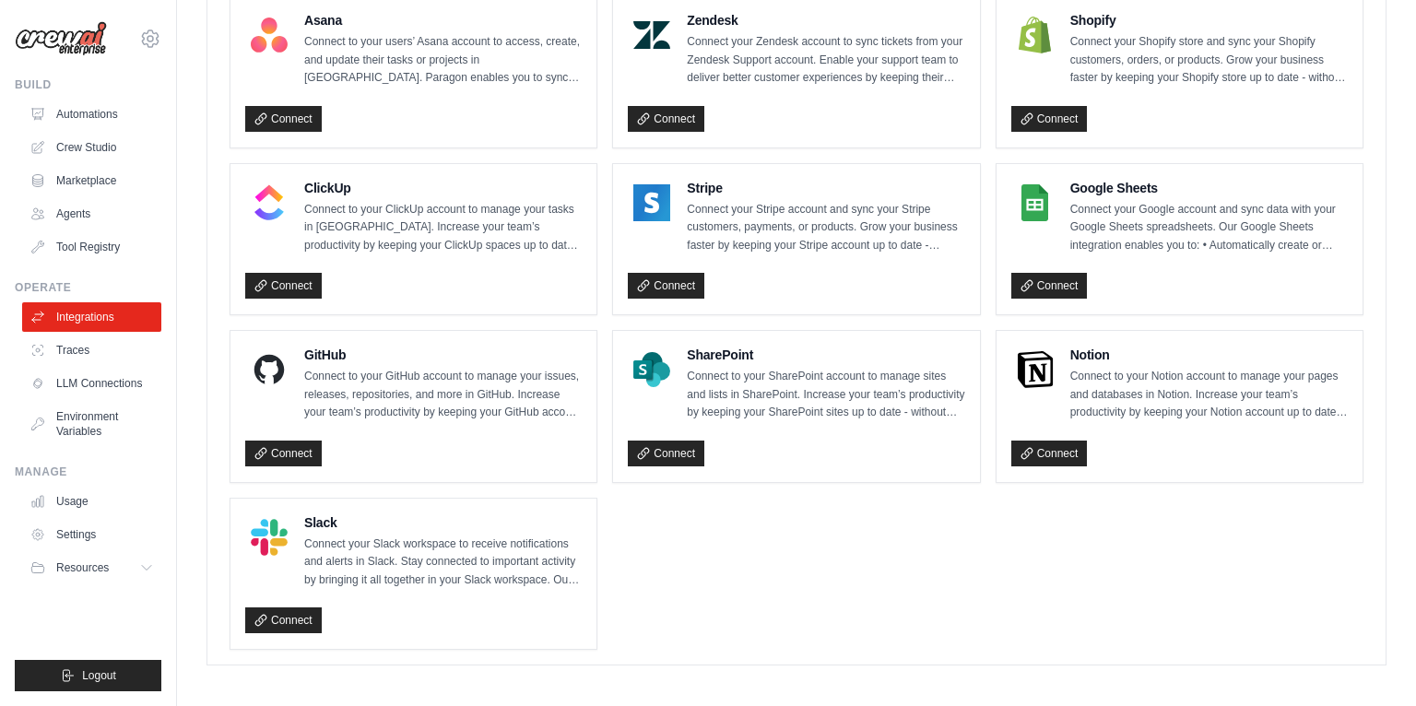
drag, startPoint x: 1107, startPoint y: 204, endPoint x: 1315, endPoint y: 231, distance: 210.2
click at [1315, 231] on p "Connect your Google account and sync data with your Google Sheets spreadsheets.…" at bounding box center [1210, 228] width 278 height 54
drag, startPoint x: 1228, startPoint y: 218, endPoint x: 1308, endPoint y: 237, distance: 81.6
click at [1309, 237] on p "Connect your Google account and sync data with your Google Sheets spreadsheets.…" at bounding box center [1210, 228] width 278 height 54
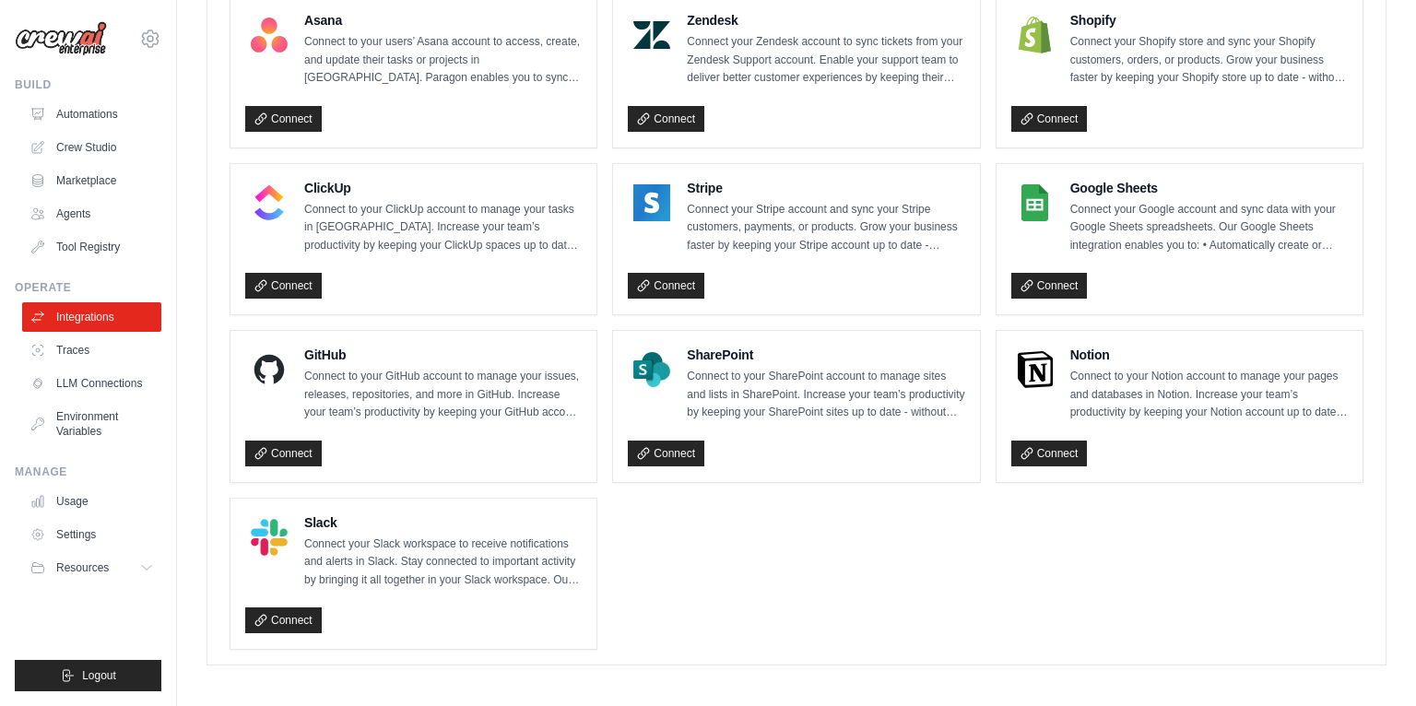
drag, startPoint x: 1308, startPoint y: 237, endPoint x: 1278, endPoint y: 227, distance: 31.2
click at [1308, 237] on p "Connect your Google account and sync data with your Google Sheets spreadsheets.…" at bounding box center [1210, 228] width 278 height 54
drag, startPoint x: 1238, startPoint y: 209, endPoint x: 1369, endPoint y: 243, distance: 134.4
drag, startPoint x: 1369, startPoint y: 244, endPoint x: 1321, endPoint y: 231, distance: 49.7
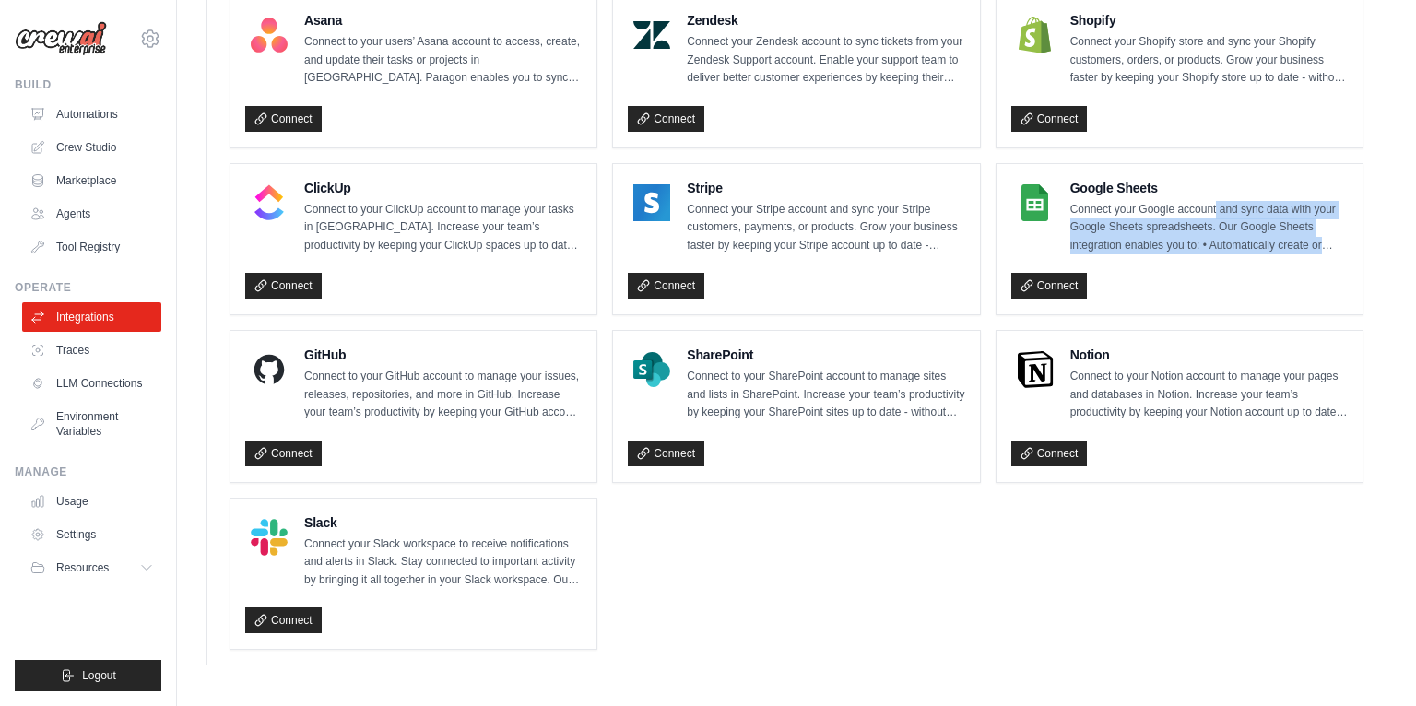
drag, startPoint x: 1219, startPoint y: 207, endPoint x: 1331, endPoint y: 259, distance: 123.0
click at [1332, 259] on div "Google Sheets Connect your Google account and sync data with your Google Sheets…" at bounding box center [1180, 240] width 337 height 122
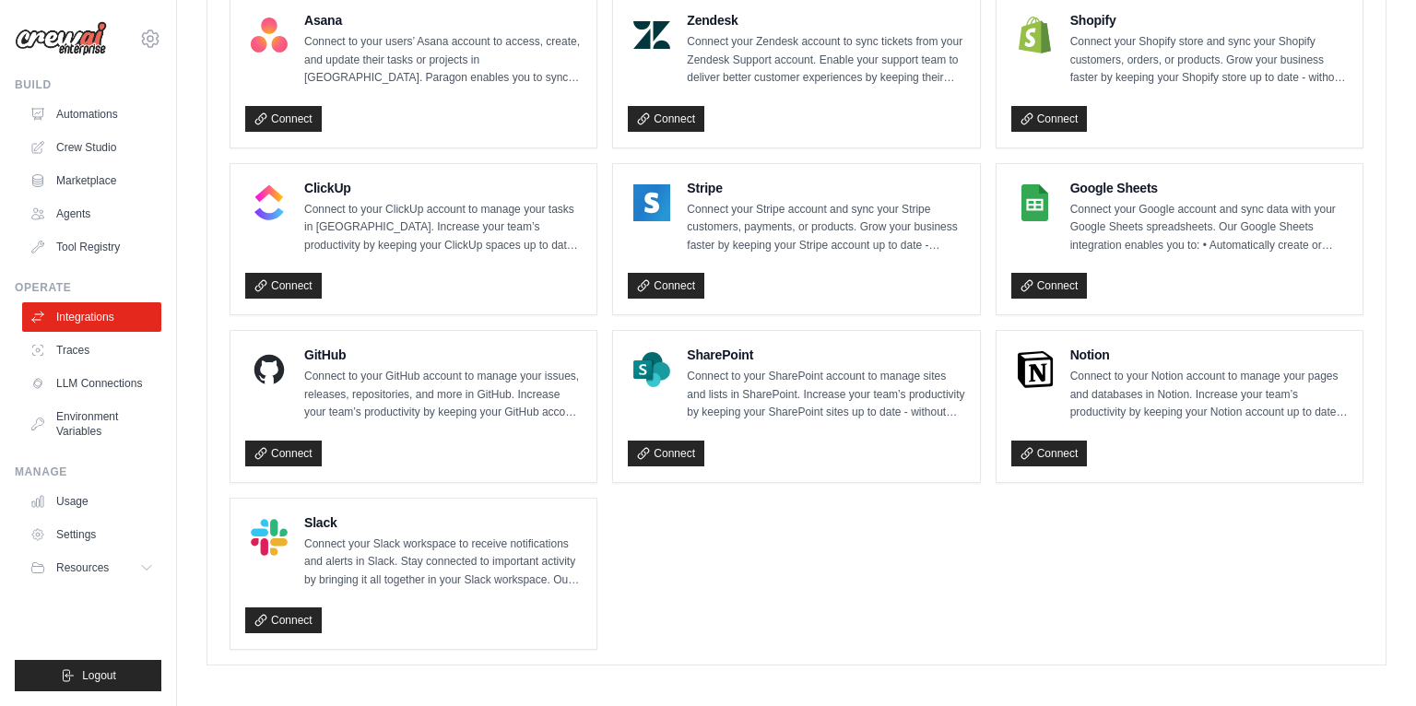
click at [1331, 266] on div "Connect" at bounding box center [1180, 283] width 337 height 34
drag, startPoint x: 1225, startPoint y: 216, endPoint x: 1337, endPoint y: 245, distance: 116.3
click at [1337, 245] on p "Connect your Google account and sync data with your Google Sheets spreadsheets.…" at bounding box center [1210, 228] width 278 height 54
drag, startPoint x: 1341, startPoint y: 246, endPoint x: 1323, endPoint y: 240, distance: 18.7
click at [1341, 246] on p "Connect your Google account and sync data with your Google Sheets spreadsheets.…" at bounding box center [1210, 228] width 278 height 54
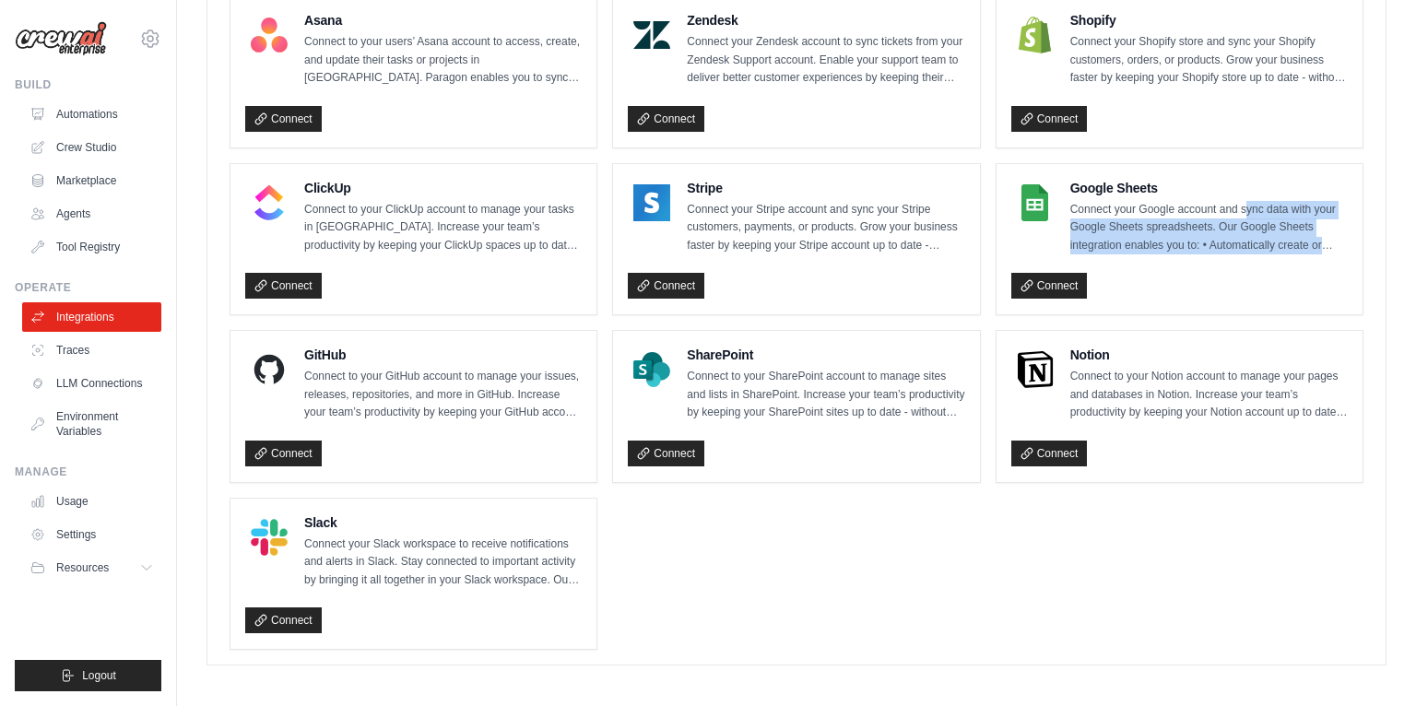
drag, startPoint x: 1250, startPoint y: 214, endPoint x: 1285, endPoint y: 230, distance: 37.5
click at [1356, 250] on div "Google Sheets Connect your Google account and sync data with your Google Sheets…" at bounding box center [1180, 239] width 366 height 151
click at [1238, 216] on p "Connect your Google account and sync data with your Google Sheets spreadsheets.…" at bounding box center [1210, 228] width 278 height 54
drag, startPoint x: 1198, startPoint y: 205, endPoint x: 1343, endPoint y: 248, distance: 151.1
click at [1343, 248] on p "Connect your Google account and sync data with your Google Sheets spreadsheets.…" at bounding box center [1210, 228] width 278 height 54
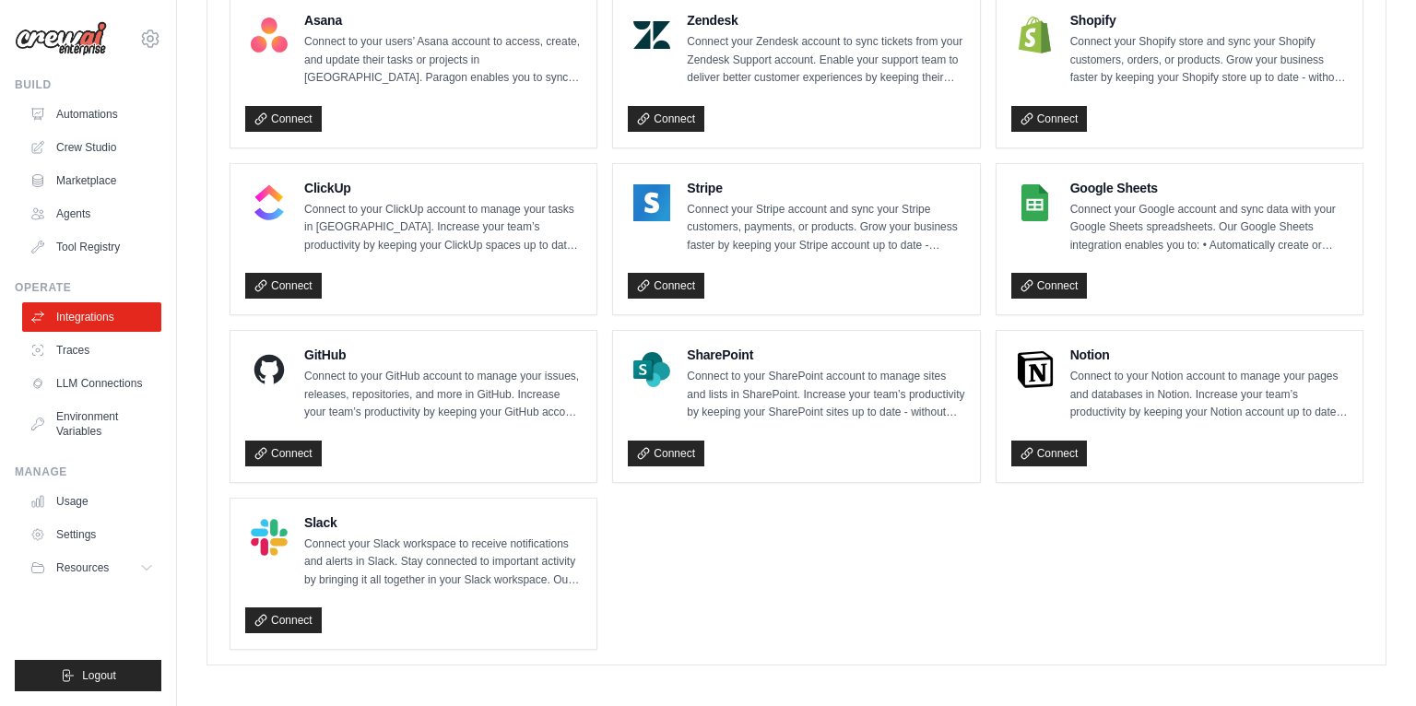
click at [1343, 248] on p "Connect your Google account and sync data with your Google Sheets spreadsheets.…" at bounding box center [1210, 228] width 278 height 54
click at [1090, 183] on h4 "Google Sheets" at bounding box center [1210, 188] width 278 height 18
drag, startPoint x: 1105, startPoint y: 229, endPoint x: 1208, endPoint y: 235, distance: 103.5
click at [1106, 229] on p "Connect your Google account and sync data with your Google Sheets spreadsheets.…" at bounding box center [1210, 228] width 278 height 54
drag, startPoint x: 1249, startPoint y: 237, endPoint x: 1148, endPoint y: 265, distance: 104.3
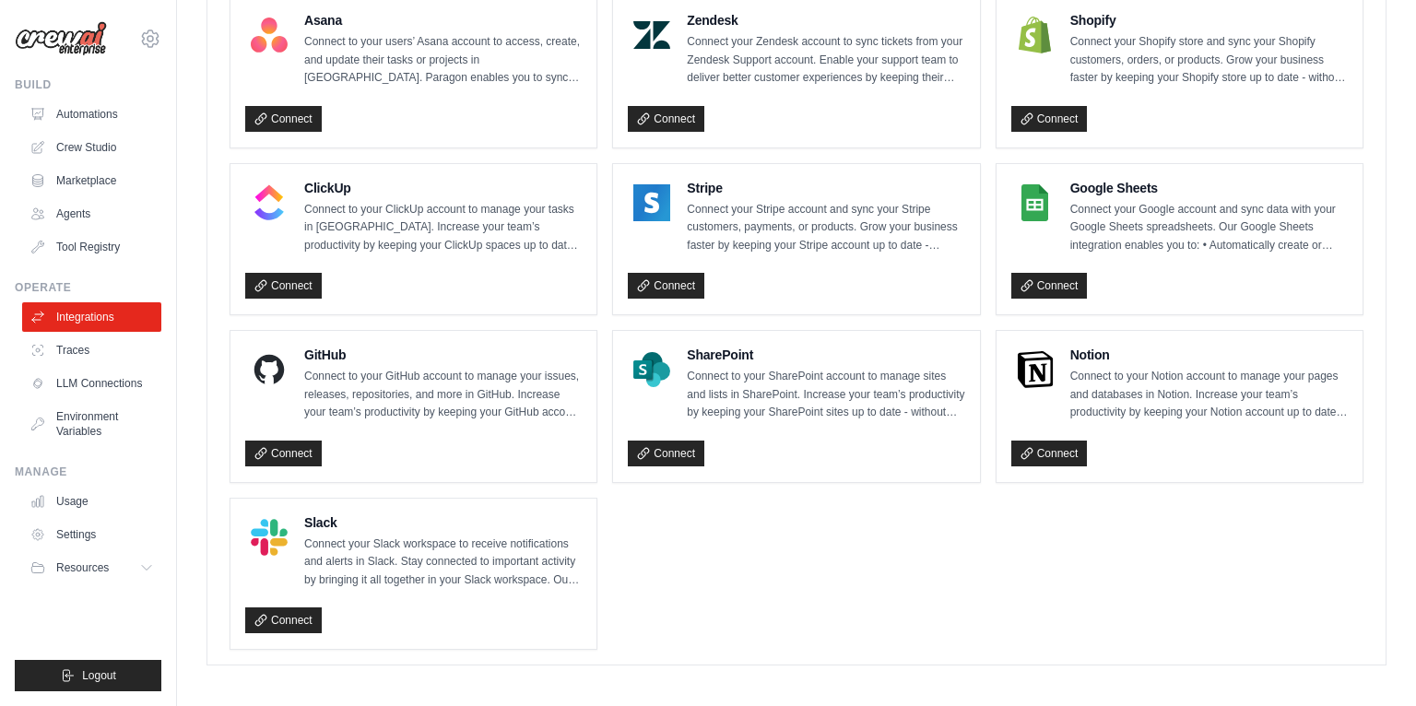
click at [1249, 237] on p "Connect your Google account and sync data with your Google Sheets spreadsheets.…" at bounding box center [1210, 228] width 278 height 54
click at [1062, 273] on link "Connect" at bounding box center [1050, 286] width 77 height 26
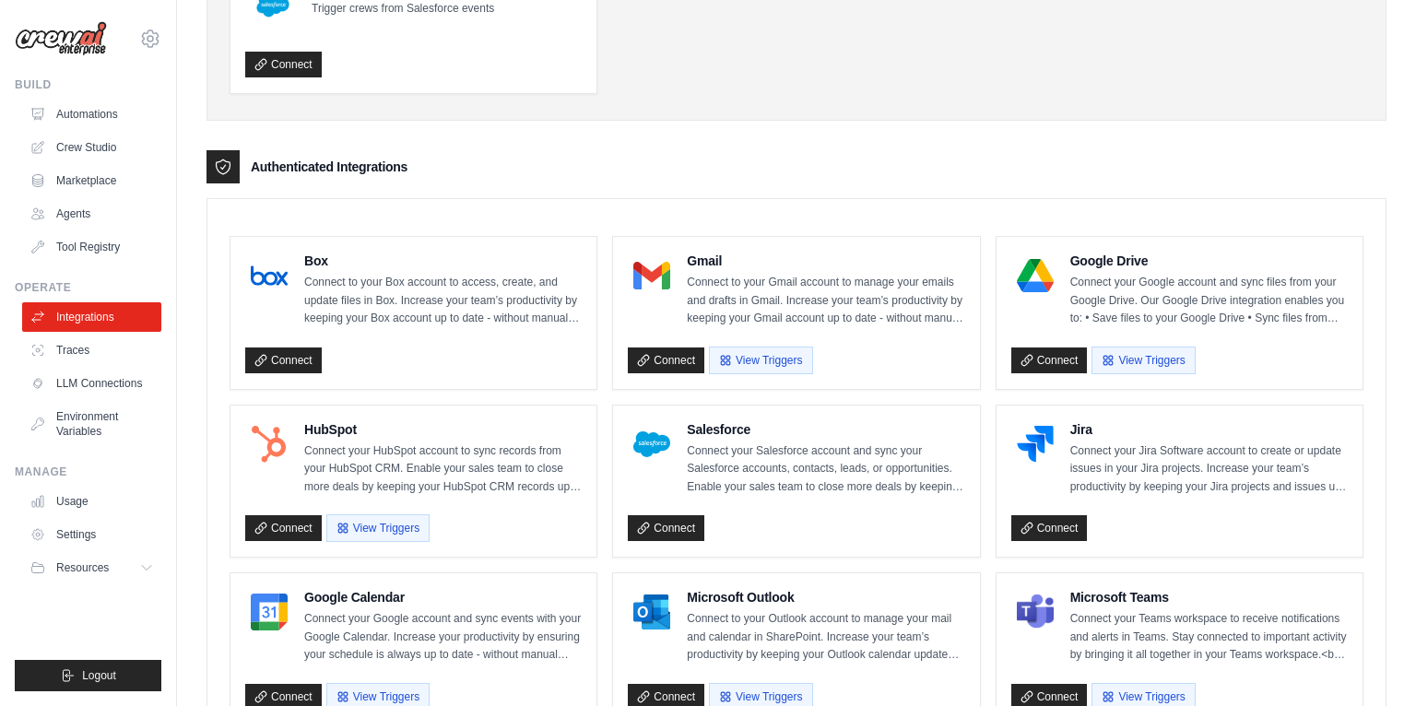
scroll to position [329, 0]
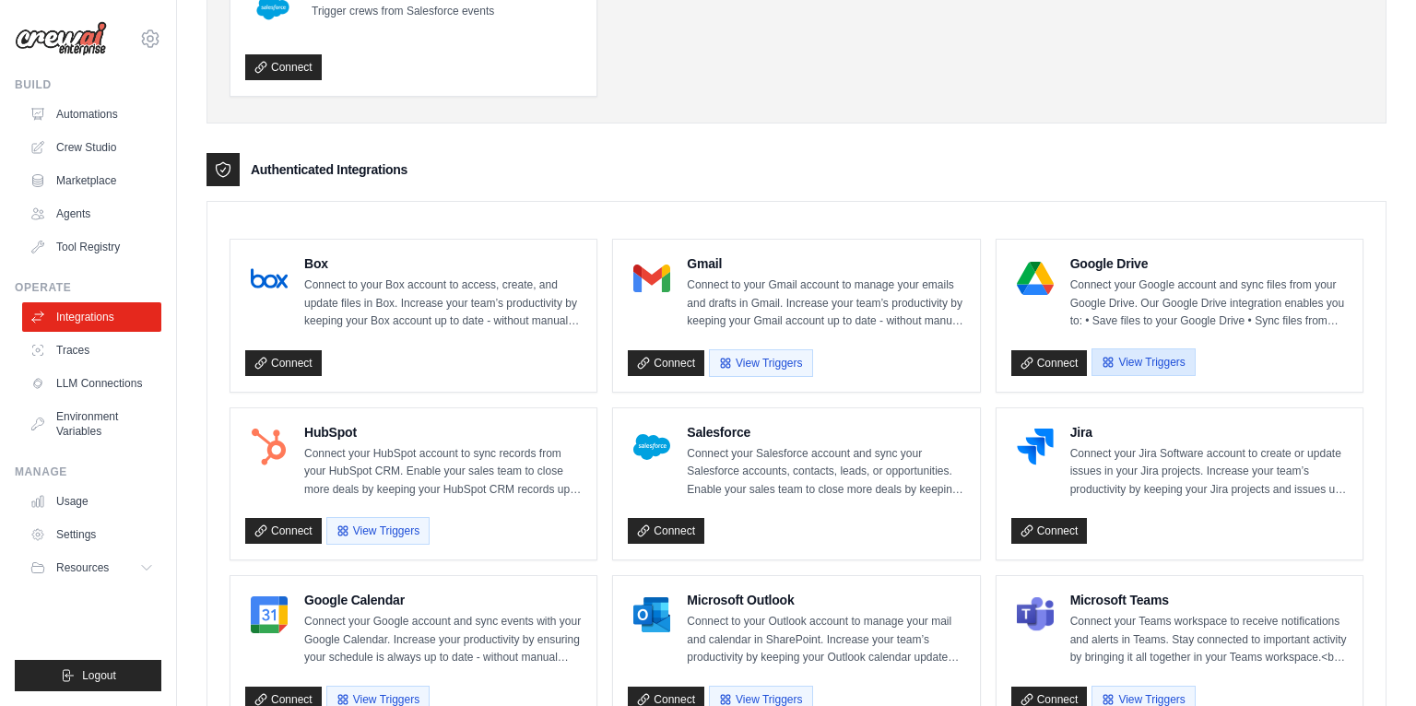
click at [1148, 362] on button "View Triggers" at bounding box center [1143, 363] width 103 height 28
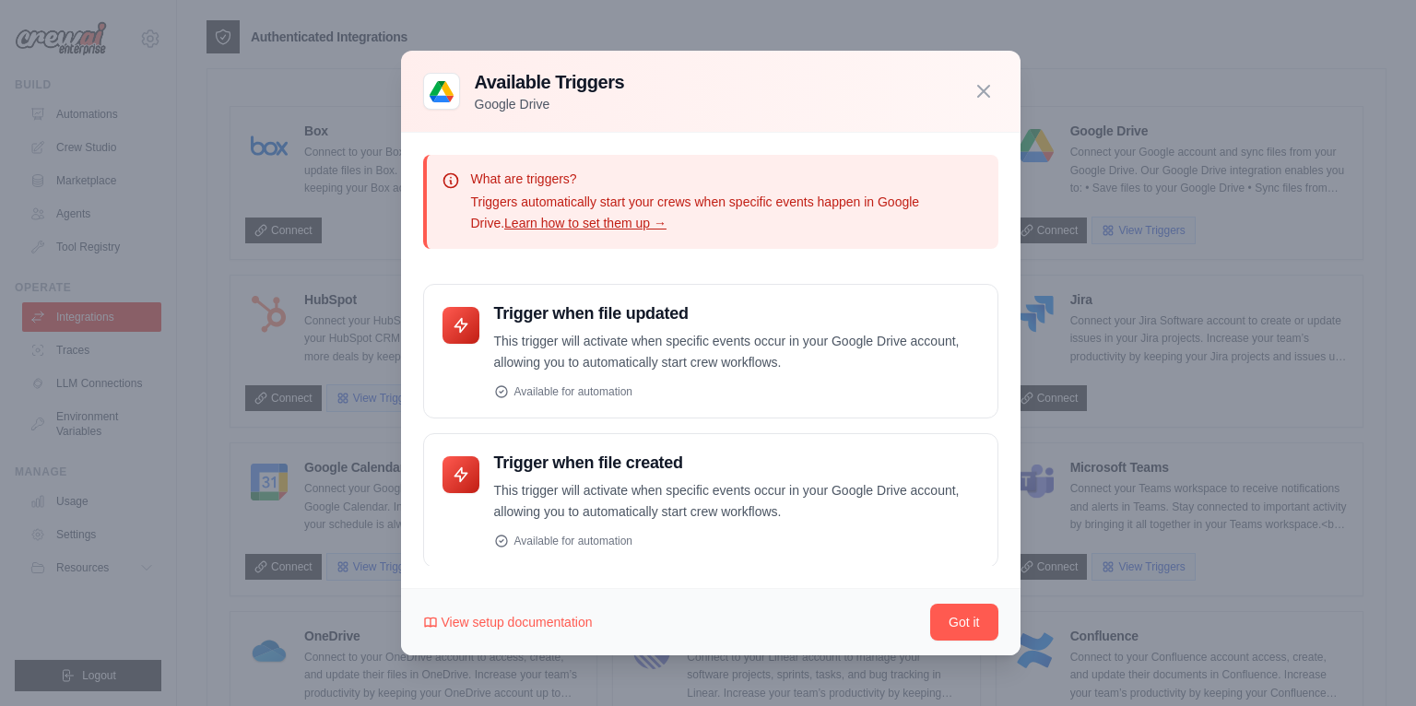
scroll to position [465, 0]
click at [989, 89] on icon "button" at bounding box center [984, 90] width 22 height 22
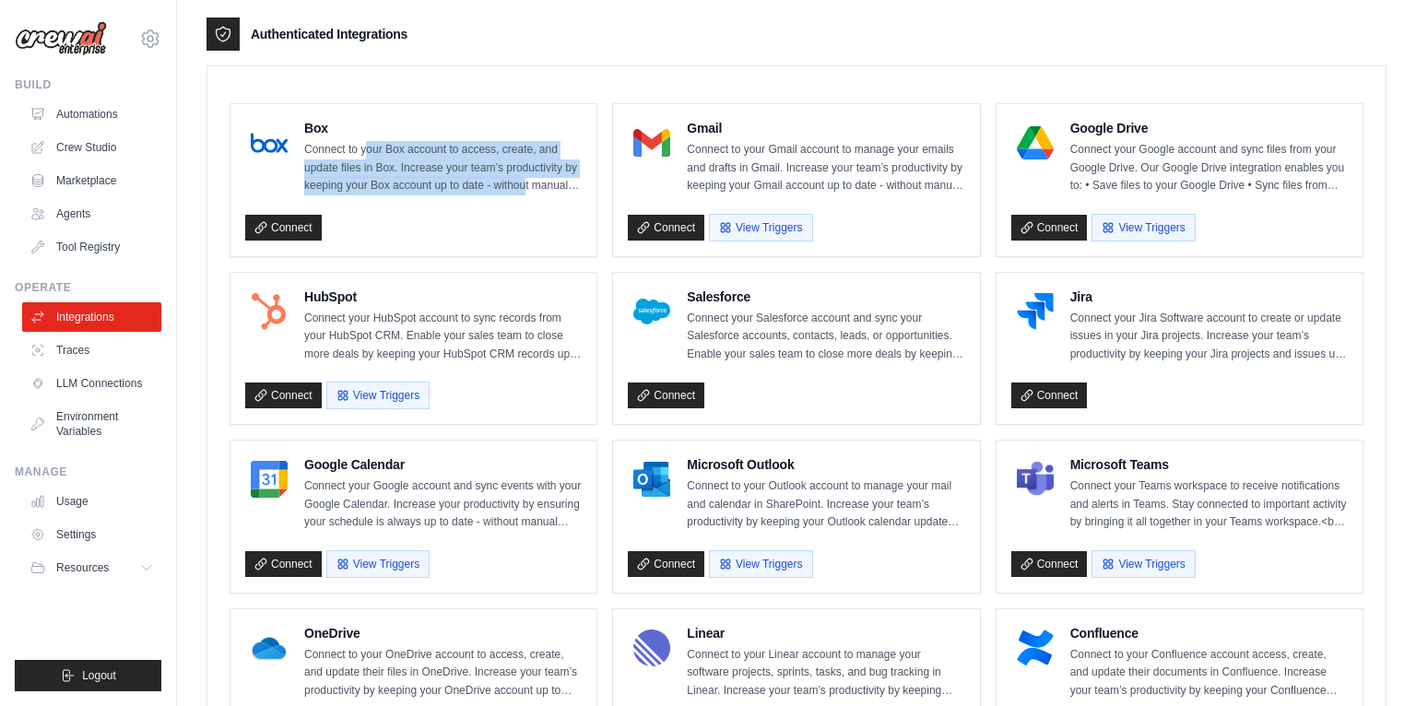
drag, startPoint x: 368, startPoint y: 149, endPoint x: 524, endPoint y: 188, distance: 160.6
click at [524, 187] on p "Connect to your Box account to access, create, and update files in Box. Increas…" at bounding box center [443, 168] width 278 height 54
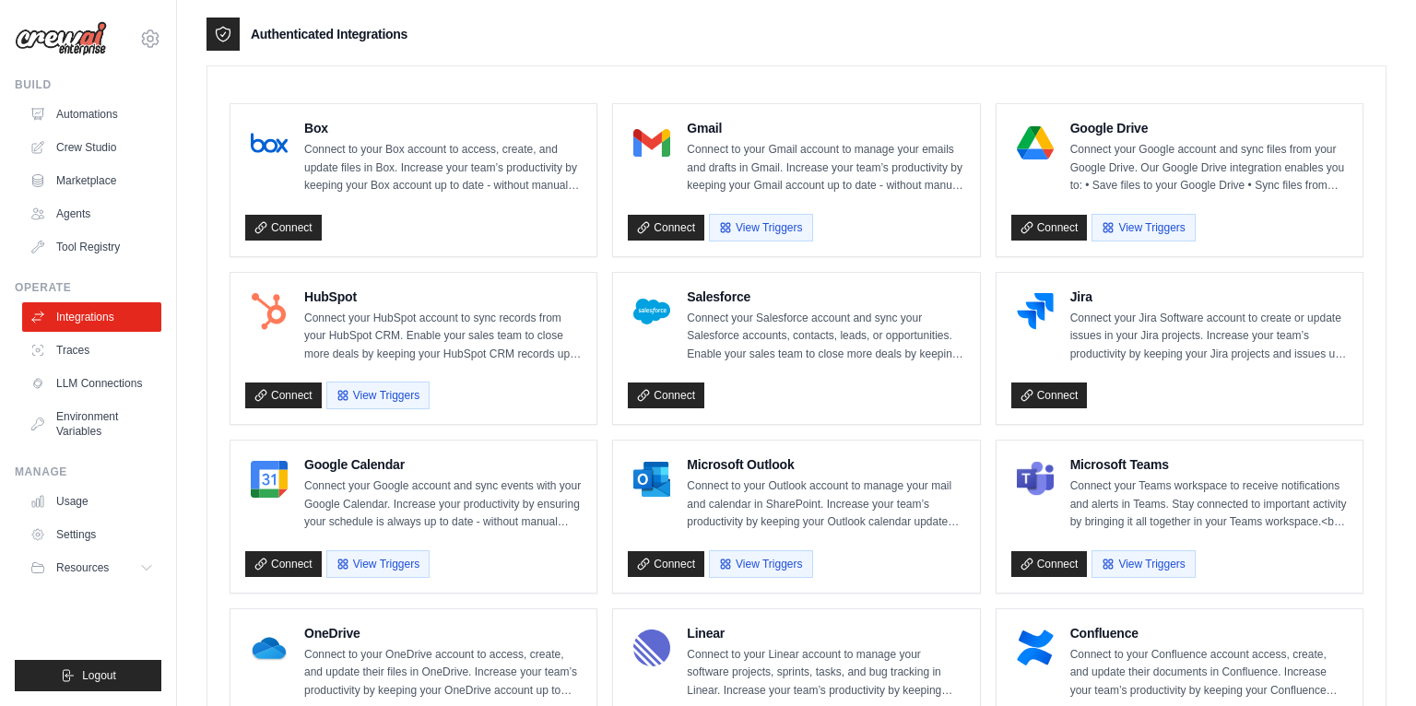
click at [523, 187] on p "Connect to your Box account to access, create, and update files in Box. Increas…" at bounding box center [443, 168] width 278 height 54
drag, startPoint x: 458, startPoint y: 155, endPoint x: 540, endPoint y: 184, distance: 87.2
click at [540, 184] on p "Connect to your Box account to access, create, and update files in Box. Increas…" at bounding box center [443, 168] width 278 height 54
drag, startPoint x: 540, startPoint y: 184, endPoint x: 522, endPoint y: 180, distance: 19.0
click at [540, 184] on p "Connect to your Box account to access, create, and update files in Box. Increas…" at bounding box center [443, 168] width 278 height 54
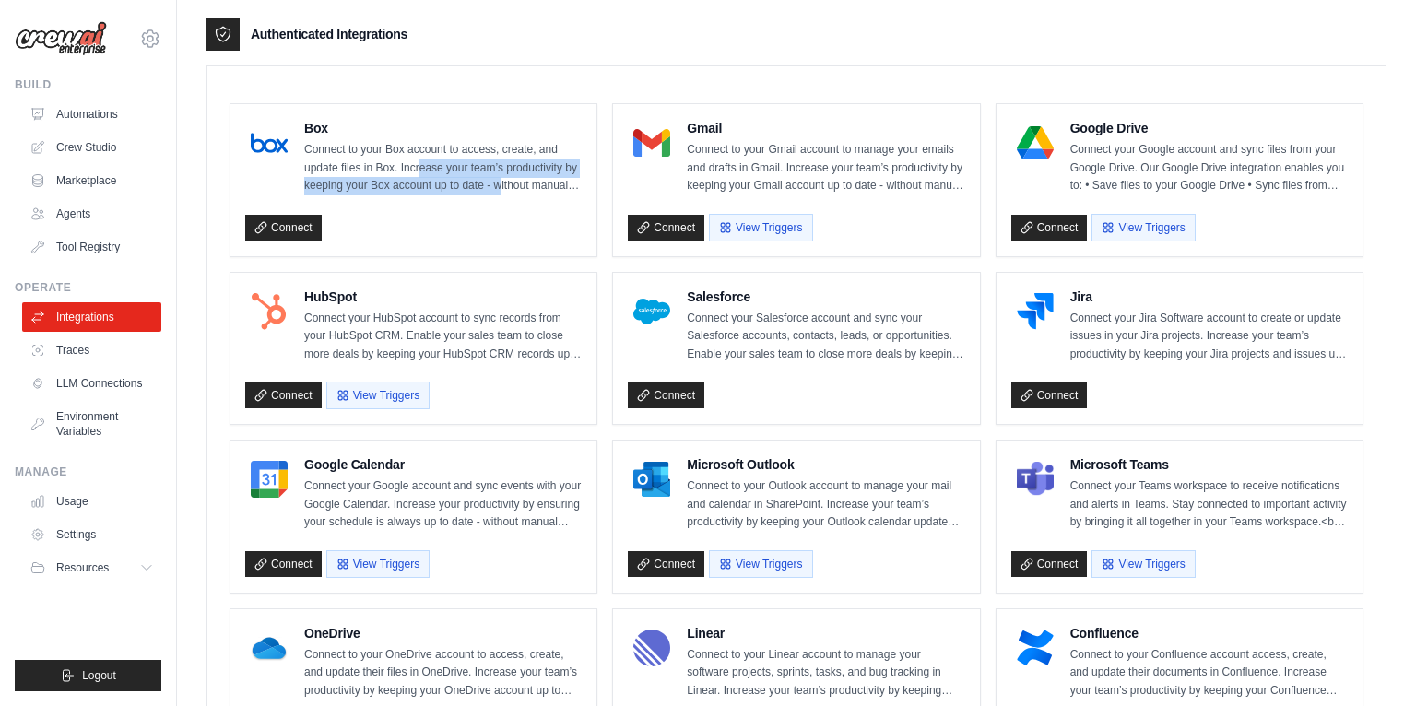
drag, startPoint x: 444, startPoint y: 168, endPoint x: 507, endPoint y: 195, distance: 69.0
click at [505, 195] on div "Box Connect to your Box account to access, create, and update files in Box. Inc…" at bounding box center [413, 180] width 337 height 123
click at [507, 195] on div "Box Connect to your Box account to access, create, and update files in Box. Inc…" at bounding box center [413, 180] width 337 height 123
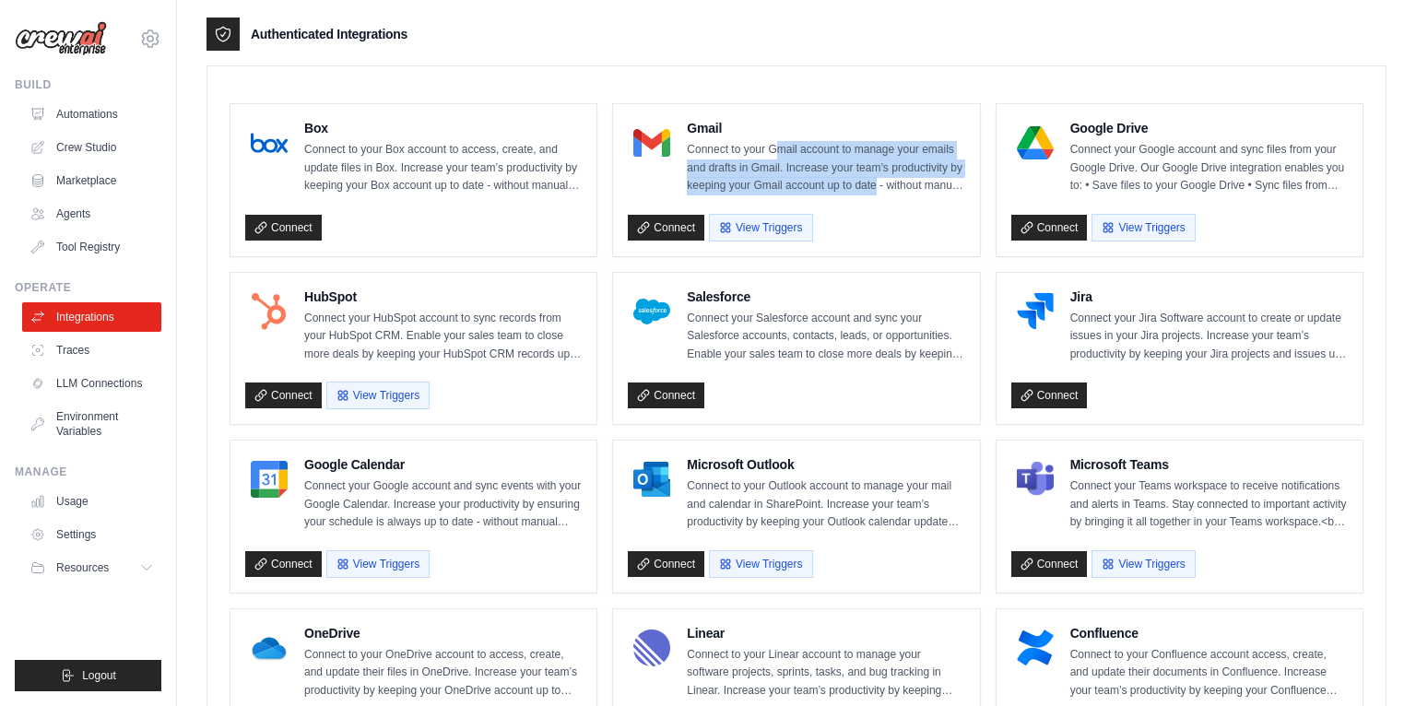
drag, startPoint x: 774, startPoint y: 151, endPoint x: 886, endPoint y: 184, distance: 117.0
click at [883, 183] on p "Connect to your Gmail account to manage your emails and drafts in Gmail. Increa…" at bounding box center [826, 168] width 278 height 54
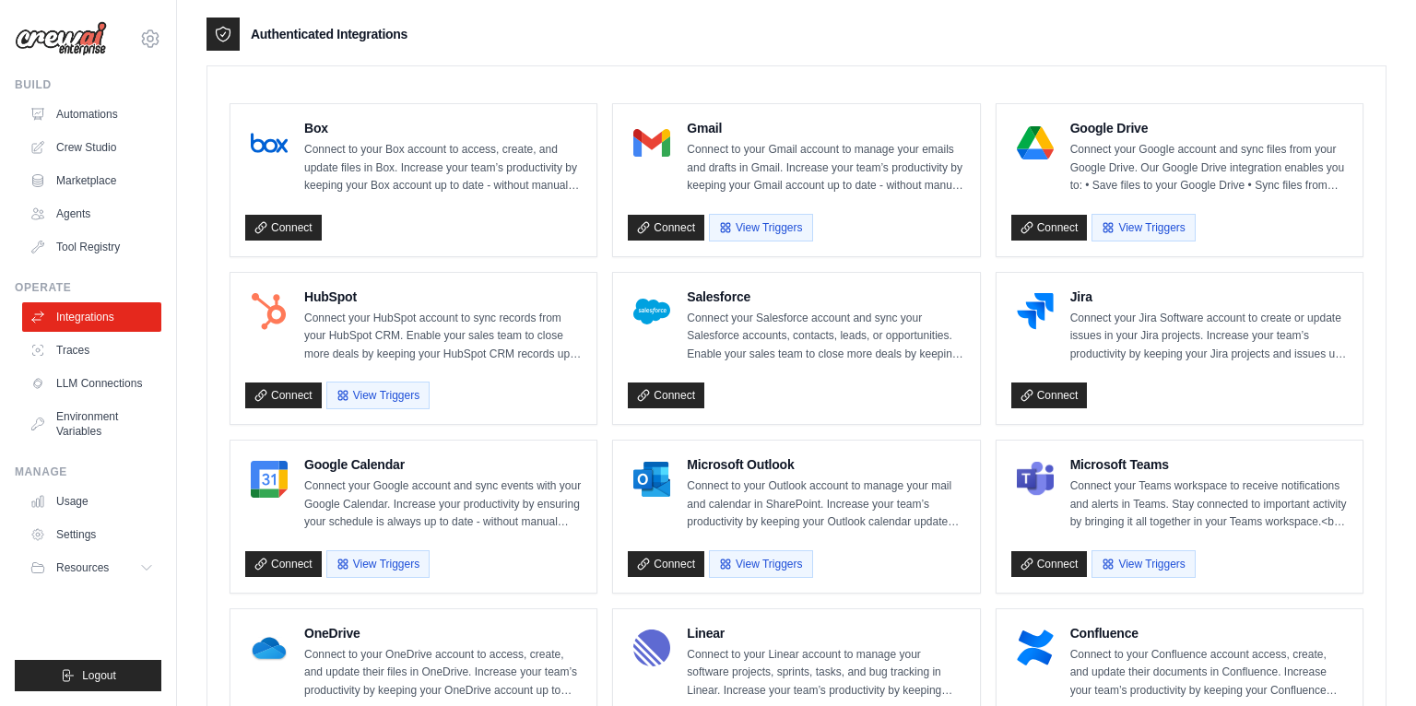
click at [886, 183] on p "Connect to your Gmail account to manage your emails and drafts in Gmail. Increa…" at bounding box center [826, 168] width 278 height 54
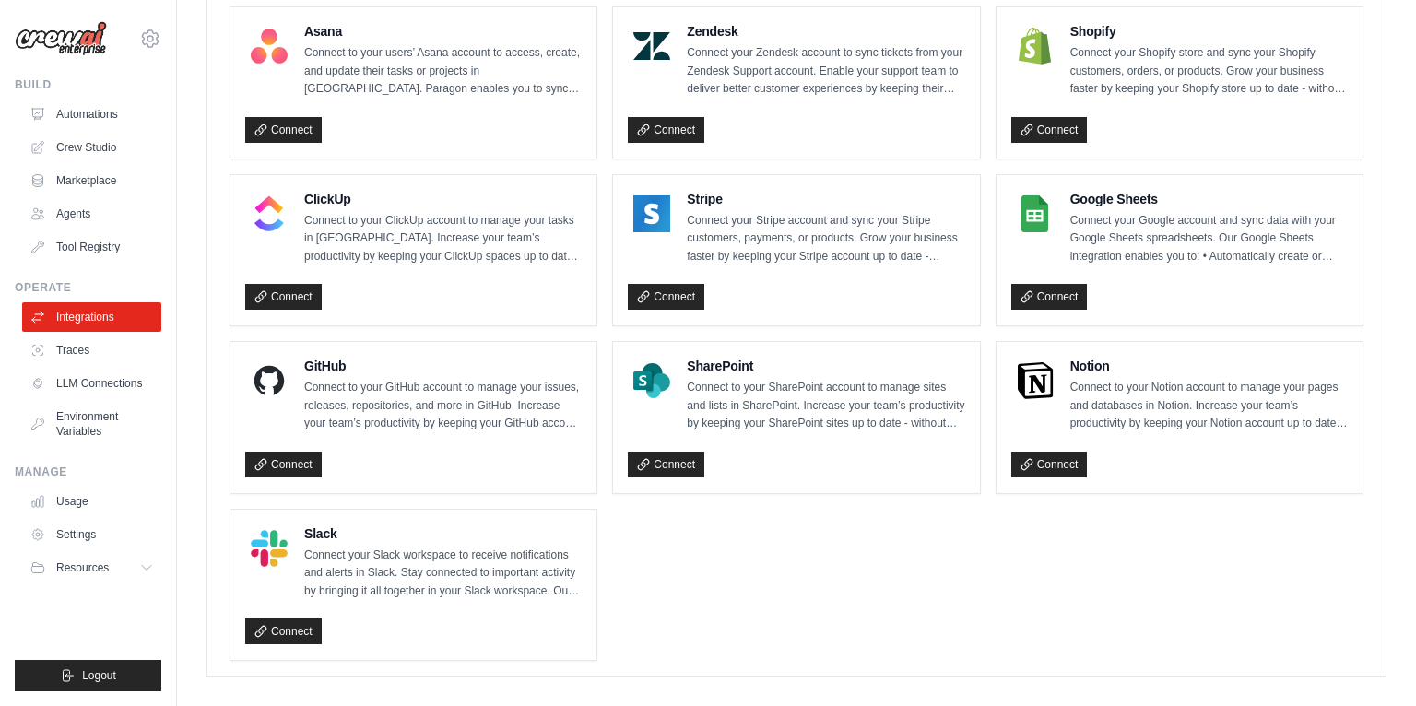
scroll to position [1246, 0]
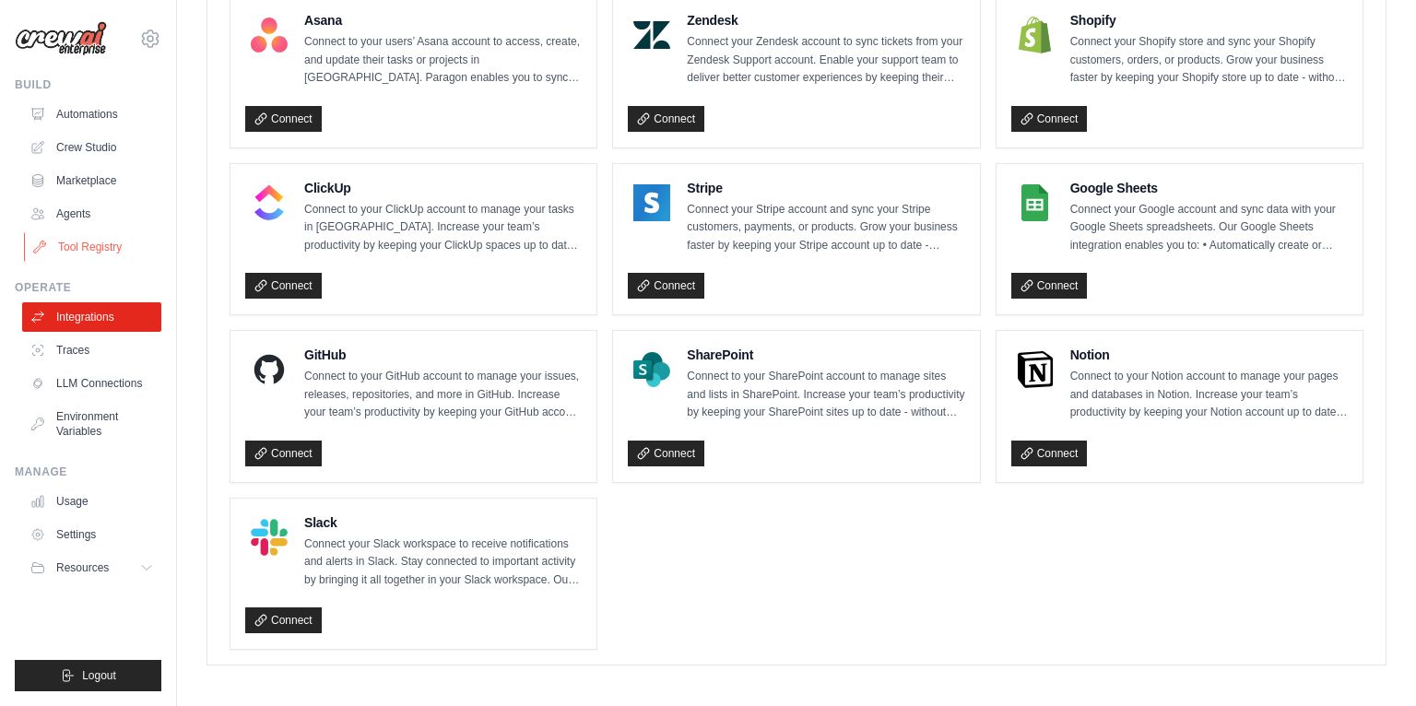
click at [82, 260] on link "Tool Registry" at bounding box center [93, 247] width 139 height 30
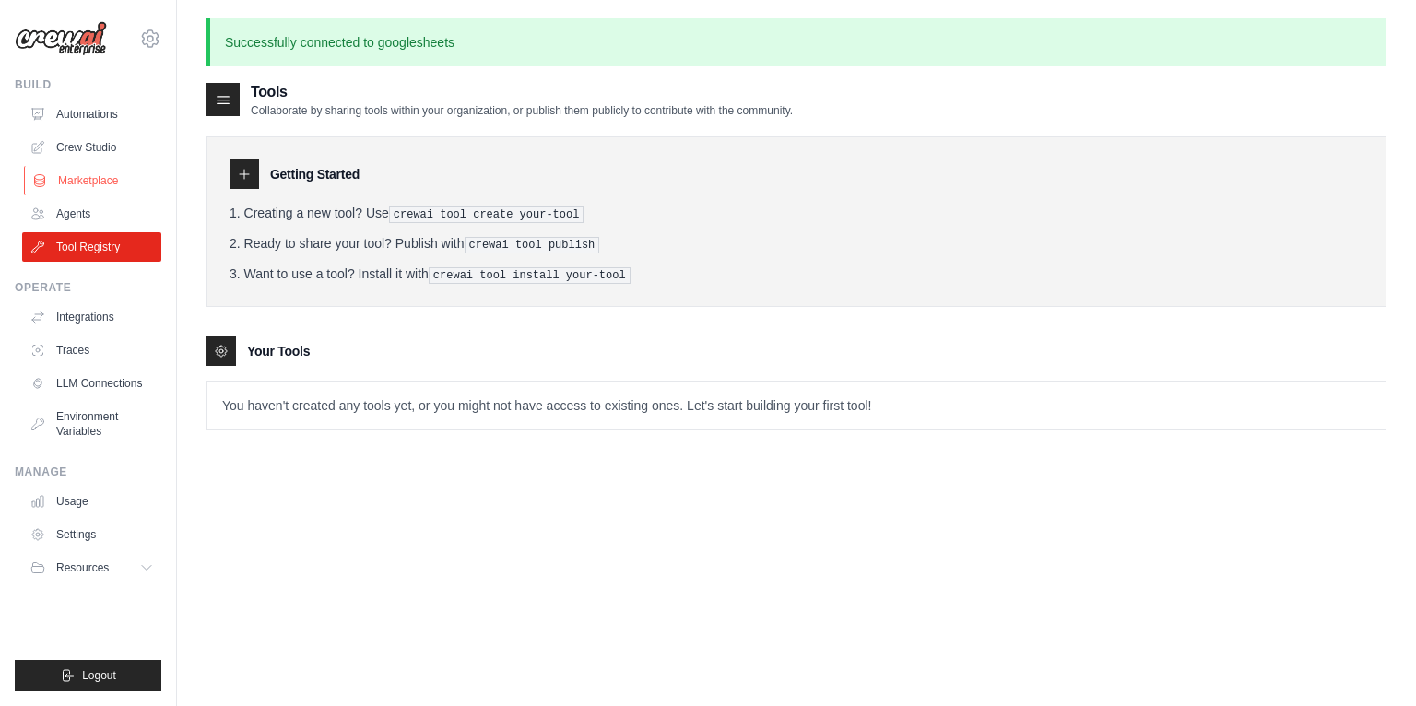
click at [87, 179] on link "Marketplace" at bounding box center [93, 181] width 139 height 30
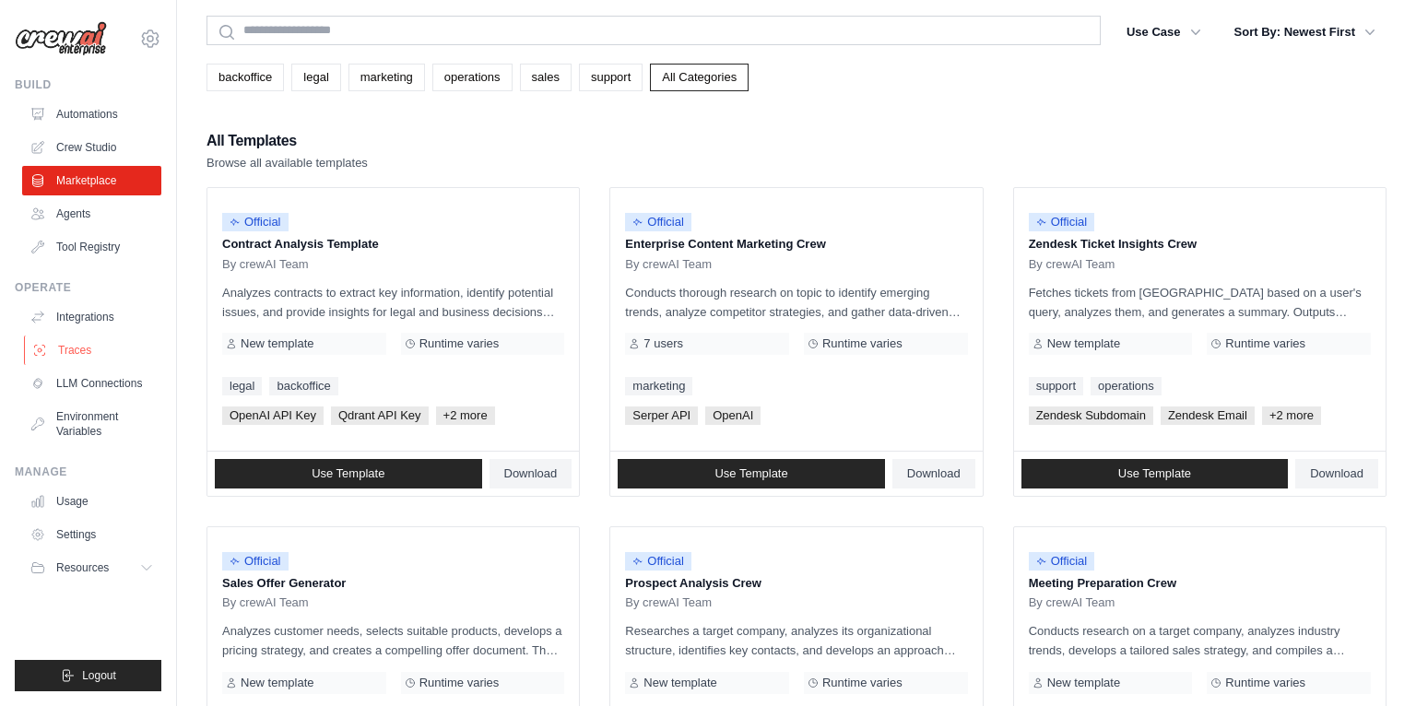
scroll to position [65, 0]
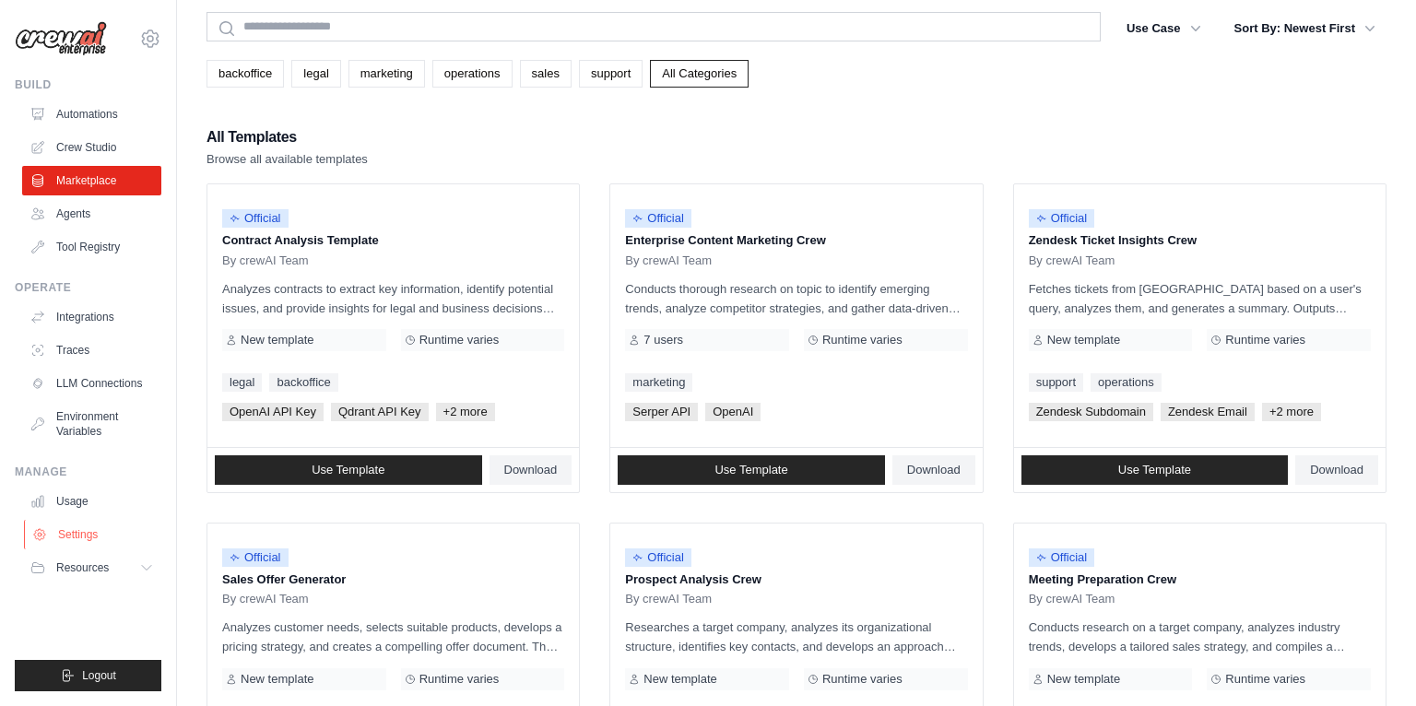
click at [95, 533] on link "Settings" at bounding box center [93, 535] width 139 height 30
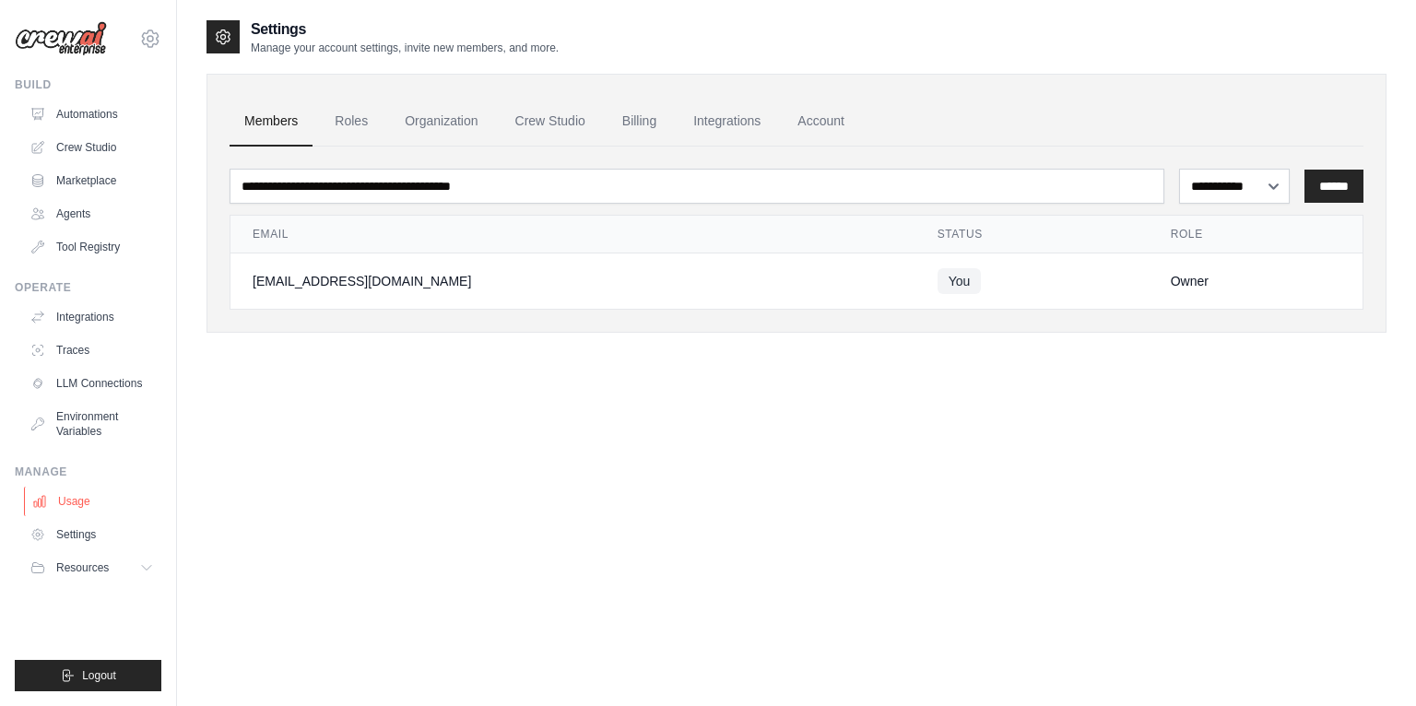
click at [79, 498] on link "Usage" at bounding box center [93, 502] width 139 height 30
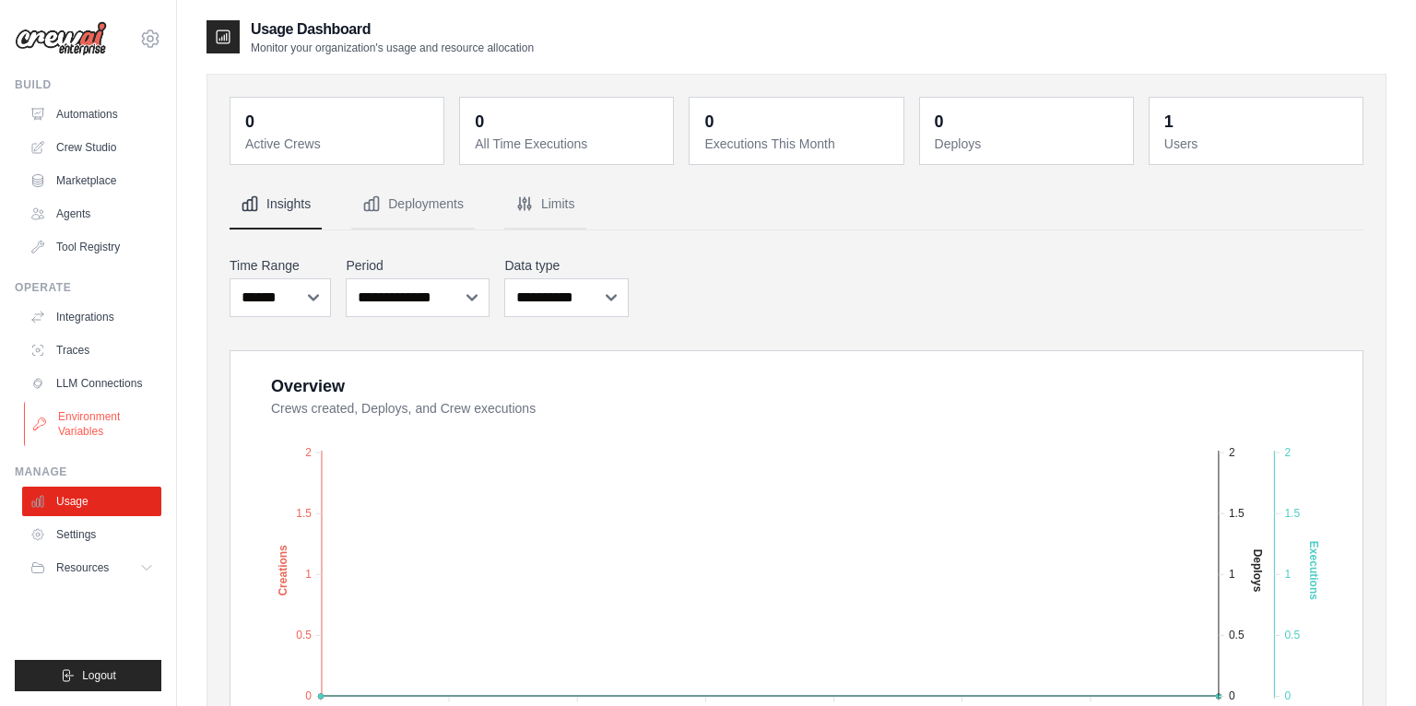
click at [76, 420] on link "Environment Variables" at bounding box center [93, 424] width 139 height 44
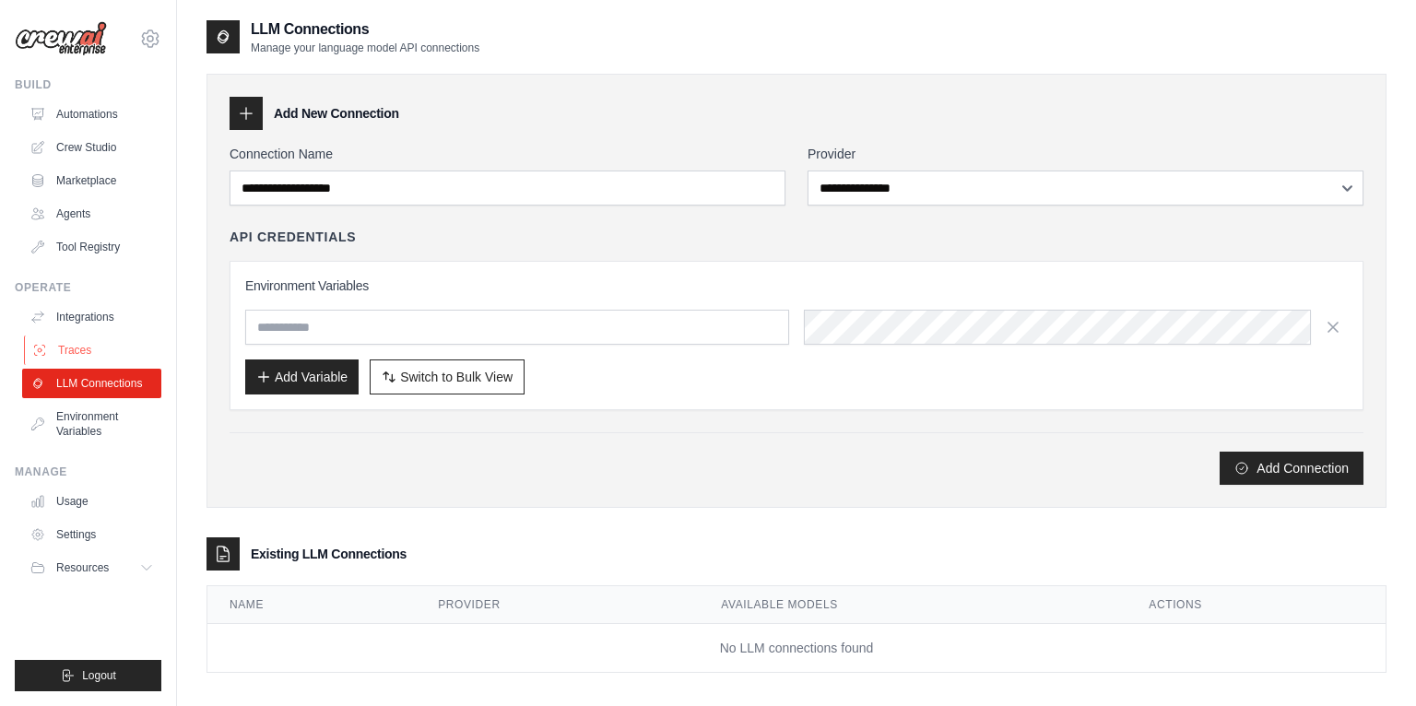
click at [71, 347] on link "Traces" at bounding box center [93, 351] width 139 height 30
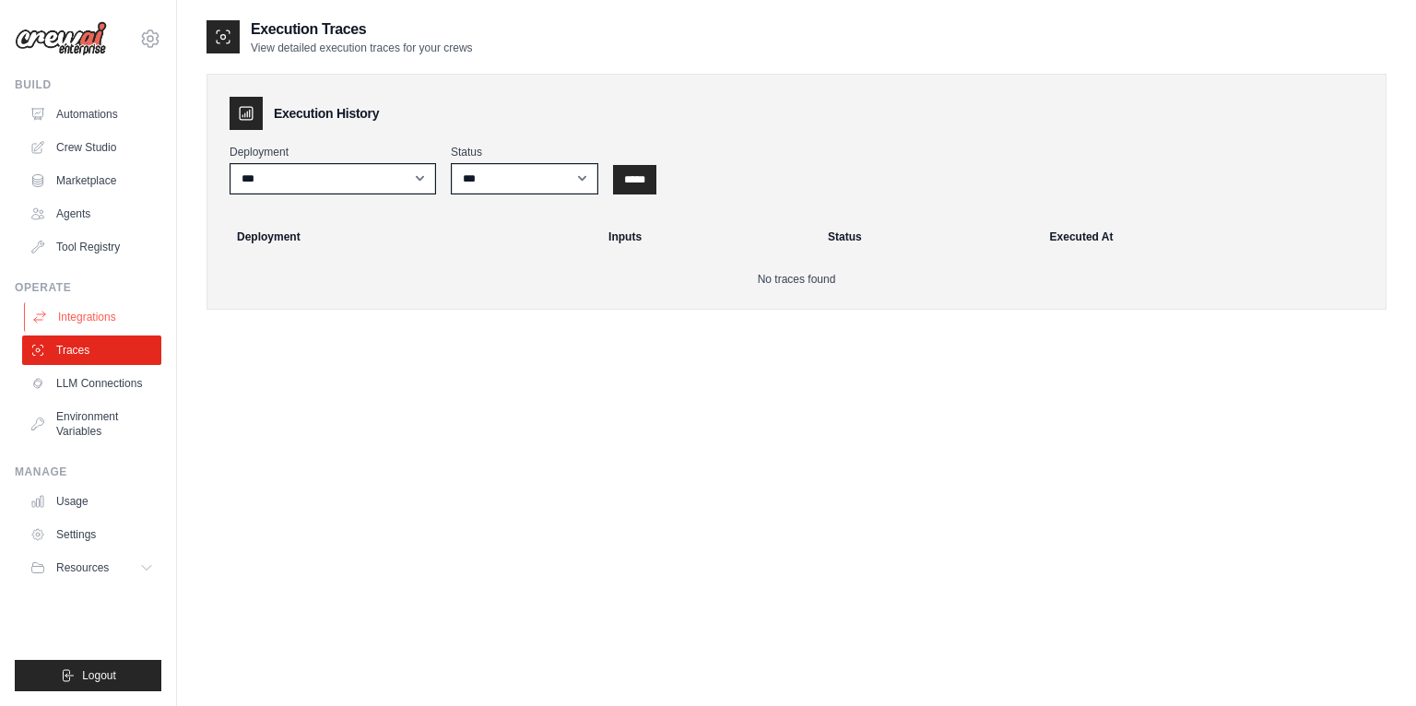
click at [95, 319] on link "Integrations" at bounding box center [93, 317] width 139 height 30
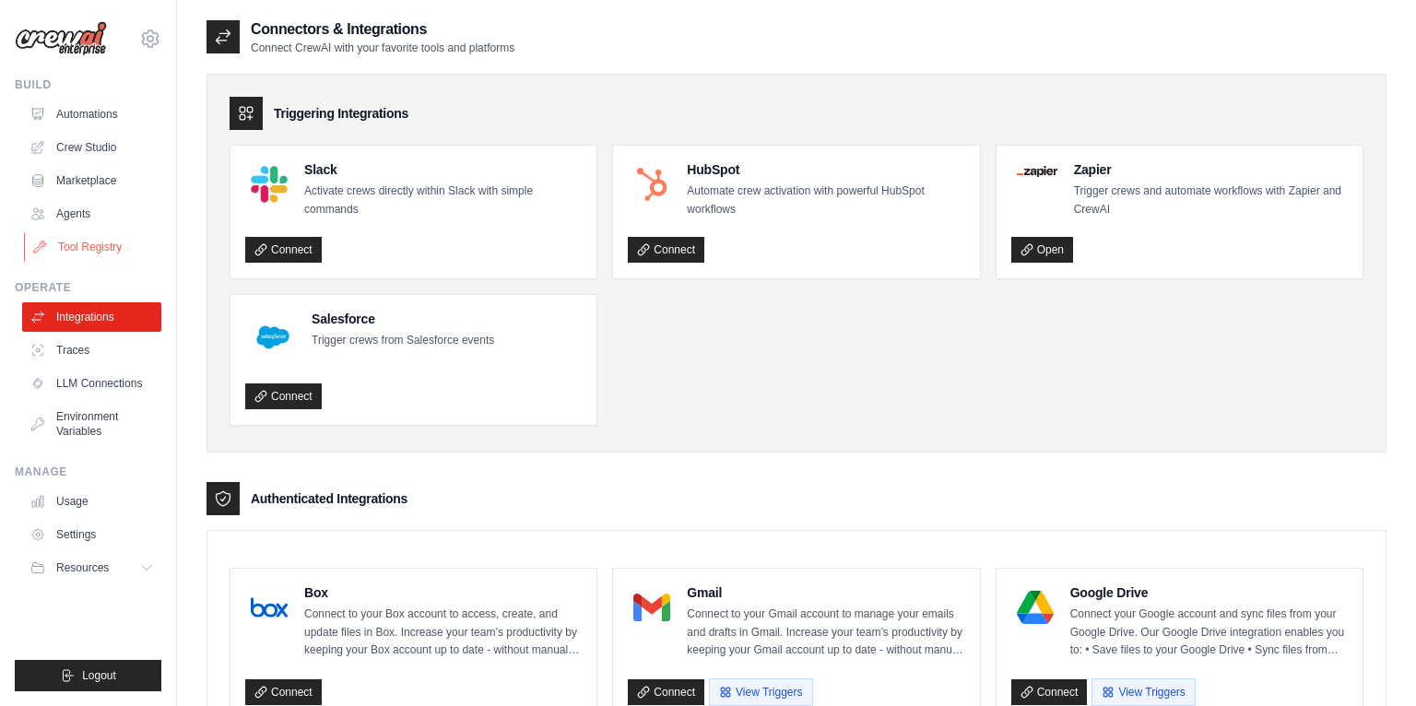
click at [98, 250] on link "Tool Registry" at bounding box center [93, 247] width 139 height 30
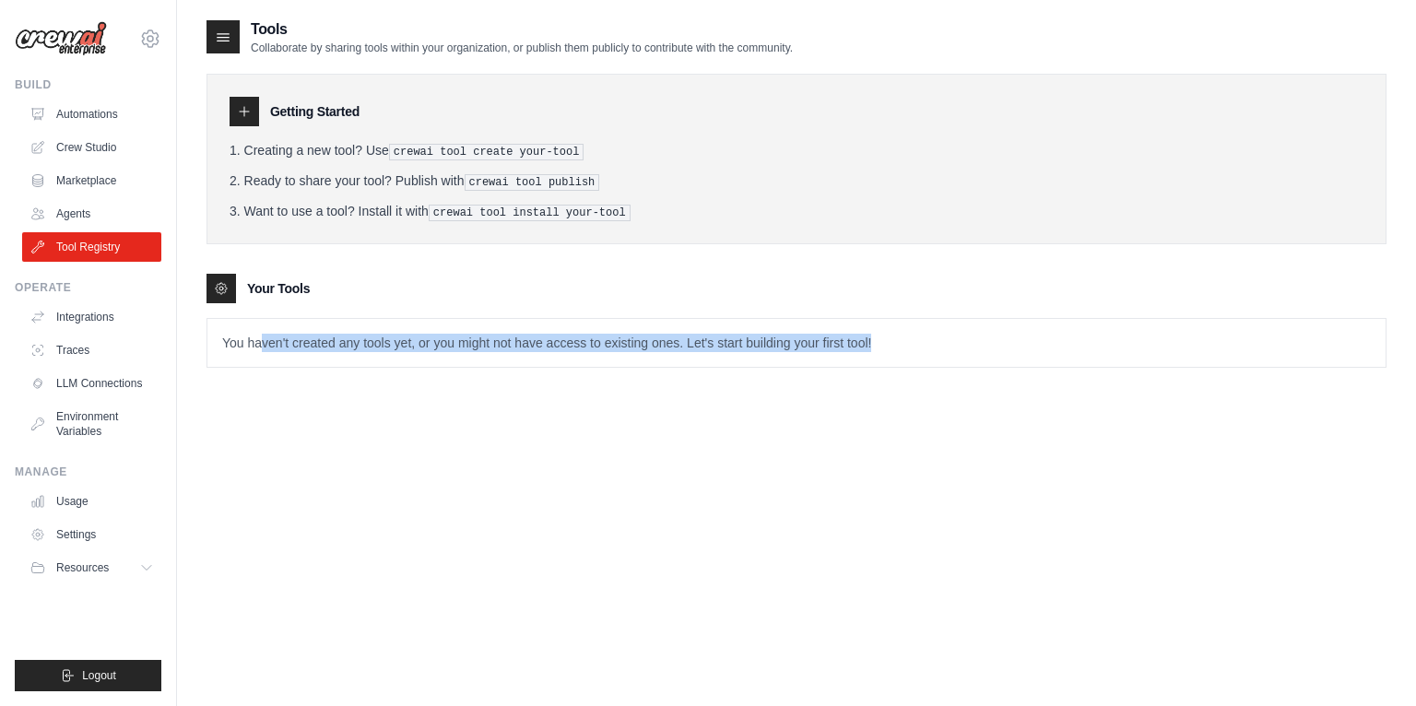
drag, startPoint x: 284, startPoint y: 346, endPoint x: 579, endPoint y: 357, distance: 295.3
click at [584, 357] on p "You haven't created any tools yet, or you might not have access to existing one…" at bounding box center [796, 343] width 1179 height 48
drag, startPoint x: 579, startPoint y: 357, endPoint x: 513, endPoint y: 349, distance: 66.9
click at [579, 357] on p "You haven't created any tools yet, or you might not have access to existing one…" at bounding box center [796, 343] width 1179 height 48
drag, startPoint x: 623, startPoint y: 339, endPoint x: 929, endPoint y: 349, distance: 305.4
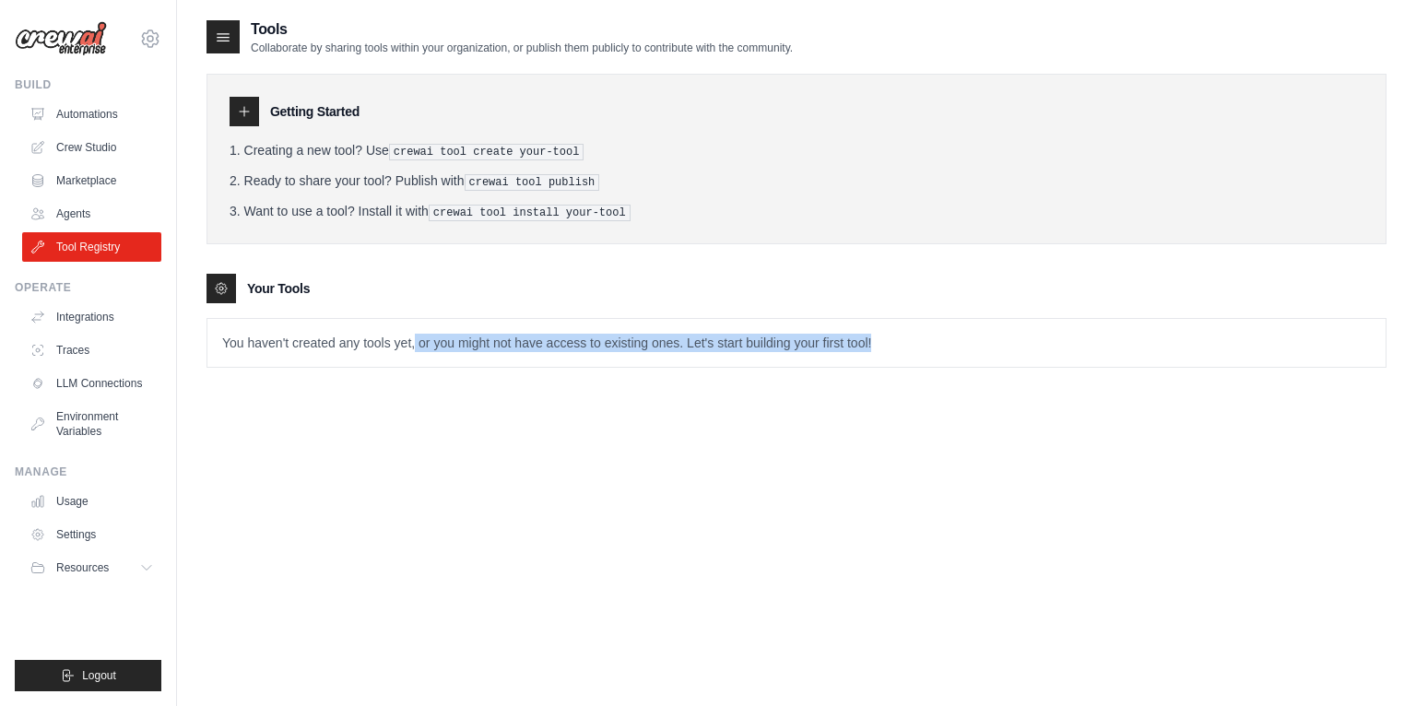
click at [929, 348] on p "You haven't created any tools yet, or you might not have access to existing one…" at bounding box center [796, 343] width 1179 height 48
drag, startPoint x: 929, startPoint y: 349, endPoint x: 909, endPoint y: 336, distance: 23.3
click at [929, 348] on p "You haven't created any tools yet, or you might not have access to existing one…" at bounding box center [796, 343] width 1179 height 48
drag, startPoint x: 351, startPoint y: 41, endPoint x: 813, endPoint y: 289, distance: 524.4
click at [813, 289] on div "Tools Collaborate by sharing tools within your organization, or publish them pu…" at bounding box center [797, 207] width 1180 height 379
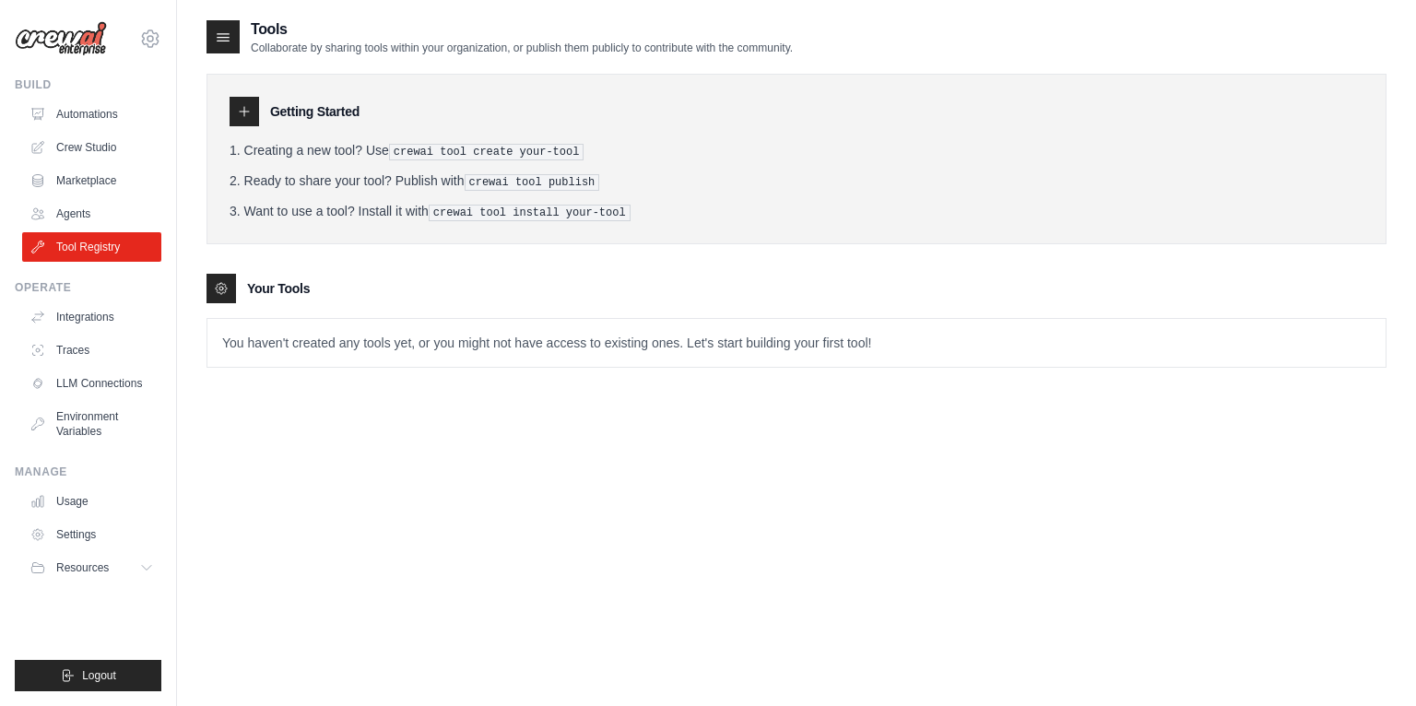
click at [815, 290] on div "Your Tools" at bounding box center [797, 289] width 1180 height 30
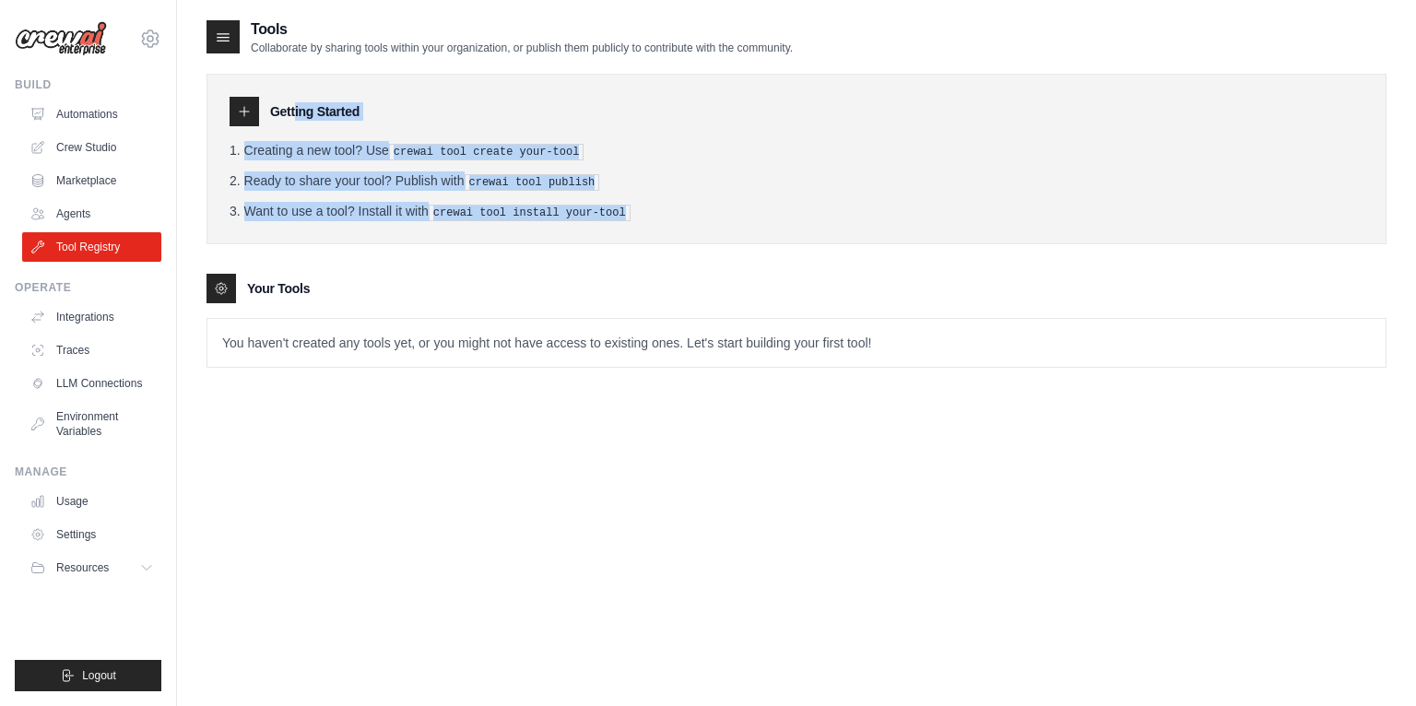
drag, startPoint x: 558, startPoint y: 111, endPoint x: 794, endPoint y: 259, distance: 278.9
click at [788, 260] on div "Getting Started Creating a new tool? Use crewai tool create your-tool Ready to …" at bounding box center [797, 211] width 1180 height 313
